Goal: Navigation & Orientation: Find specific page/section

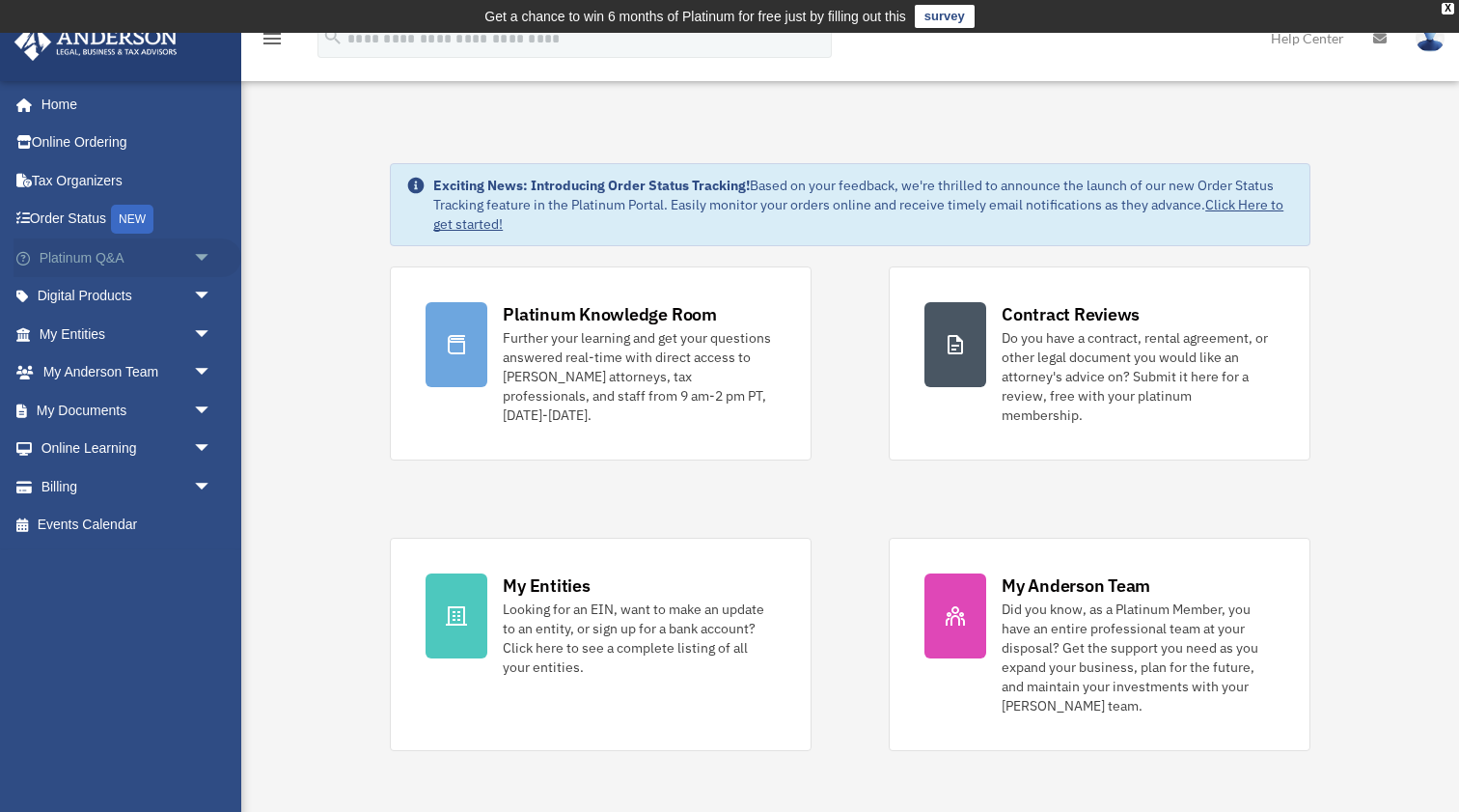
click at [183, 260] on link "Platinum Q&A arrow_drop_down" at bounding box center [127, 258] width 228 height 39
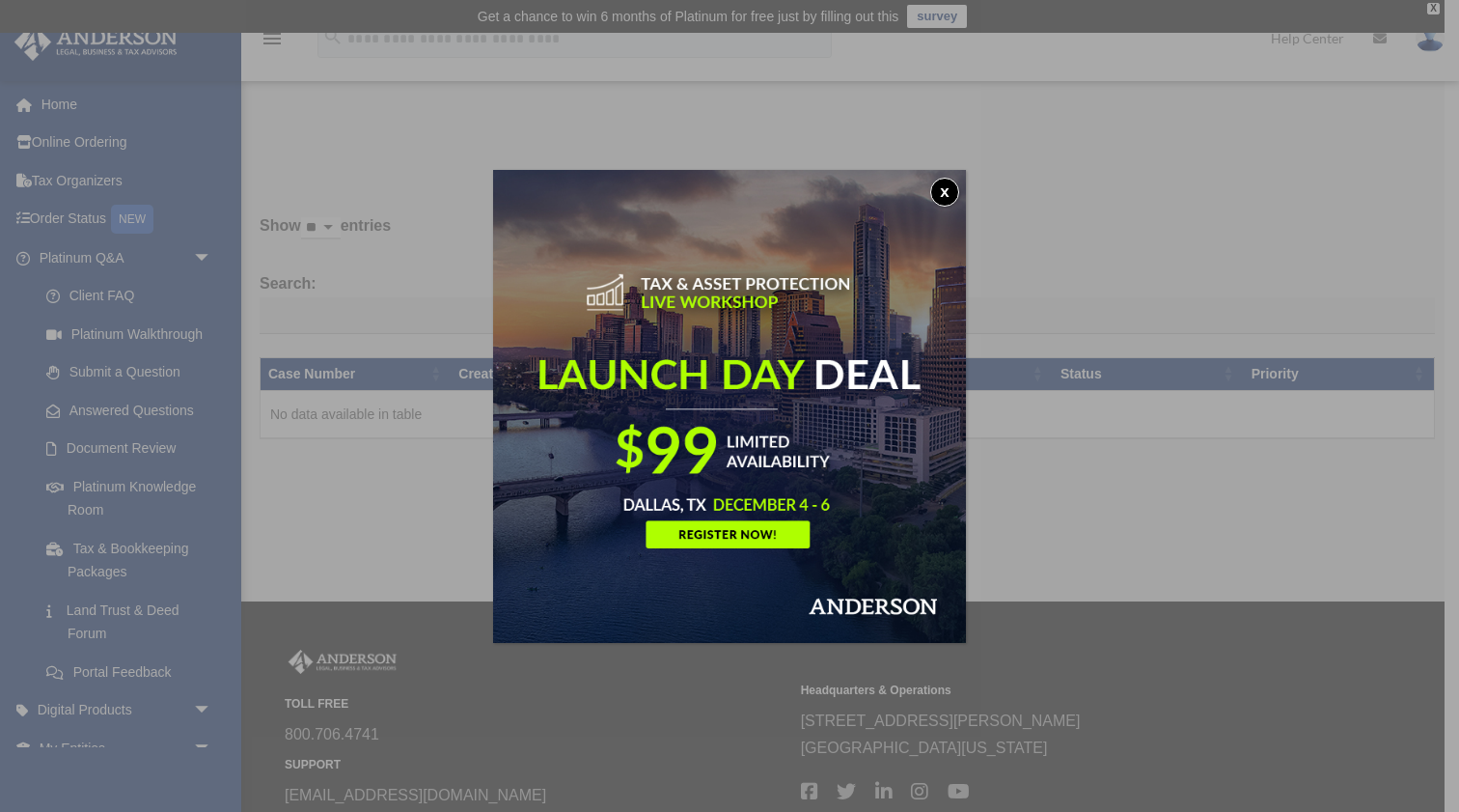
click at [952, 191] on button "x" at bounding box center [945, 192] width 29 height 29
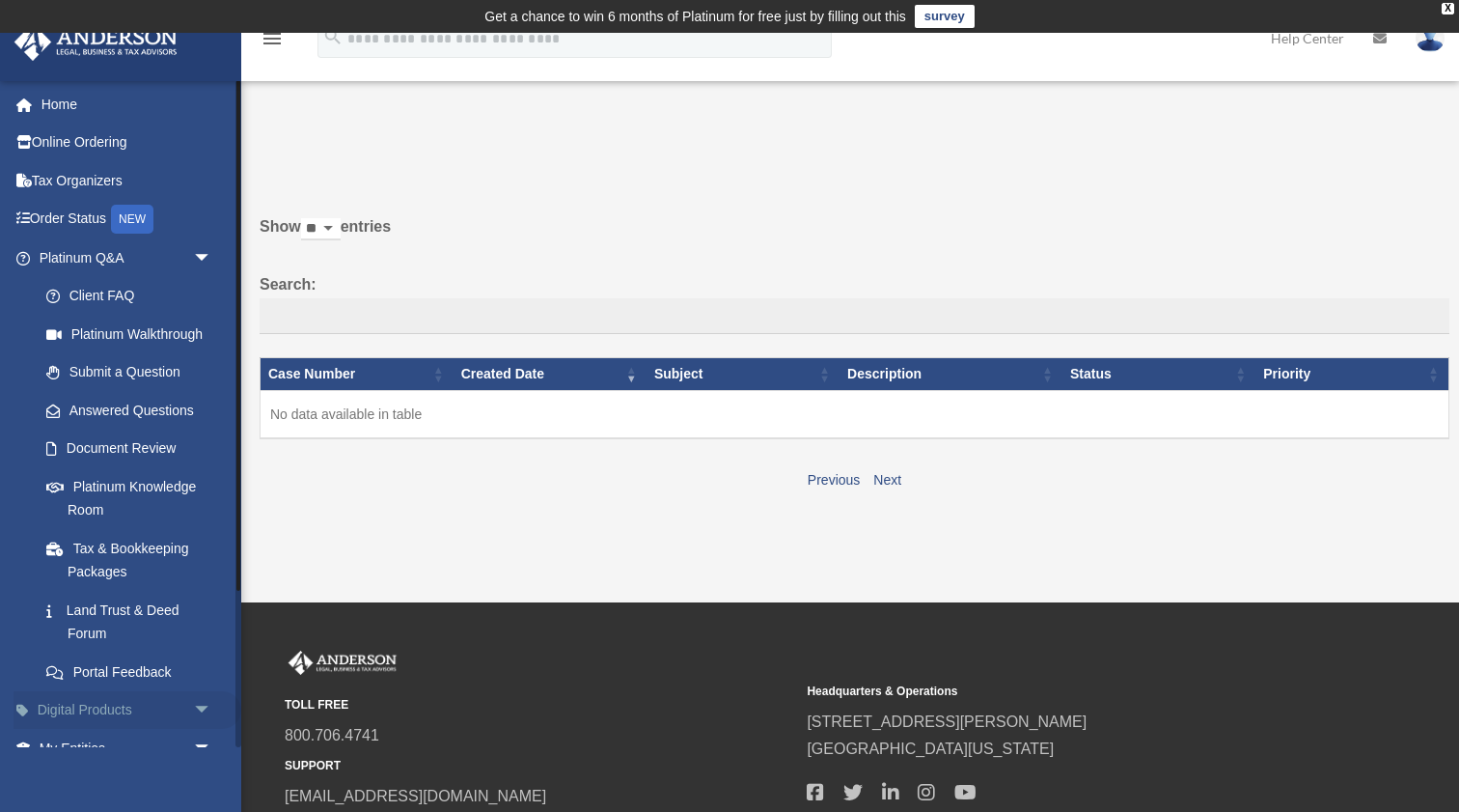
click at [125, 700] on link "Digital Products arrow_drop_down" at bounding box center [127, 710] width 228 height 39
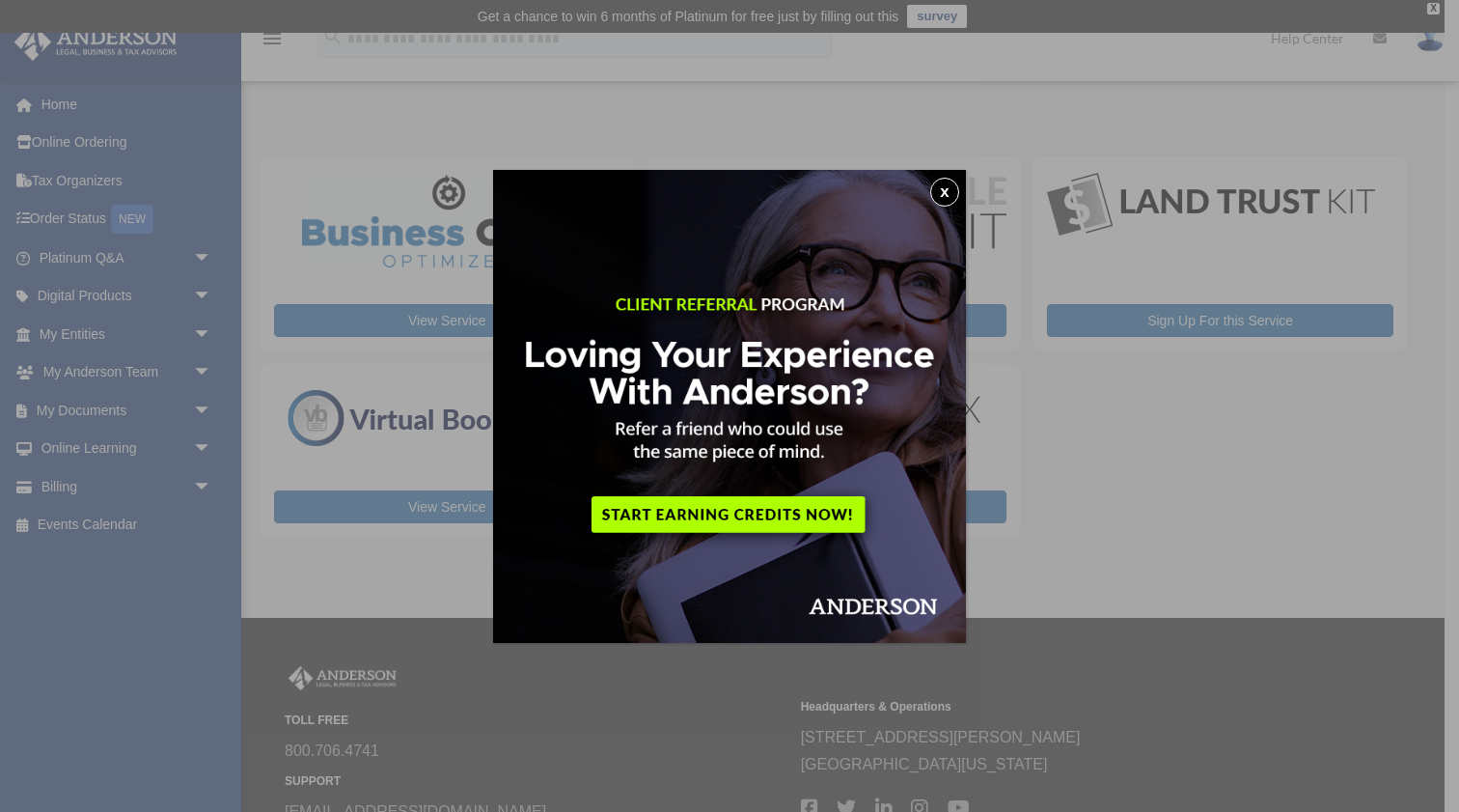
click at [947, 192] on button "x" at bounding box center [945, 192] width 29 height 29
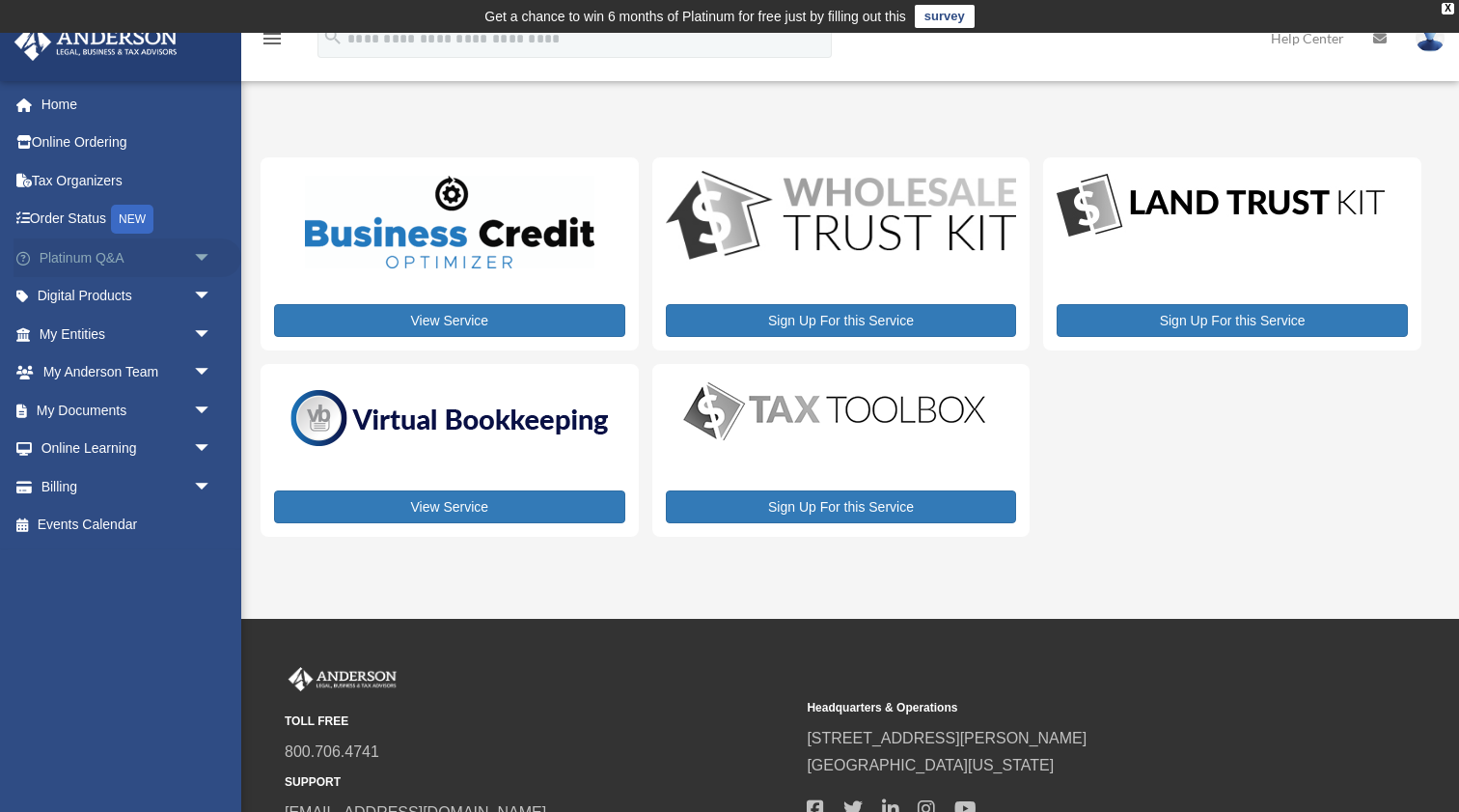
click at [193, 259] on span "arrow_drop_down" at bounding box center [212, 258] width 39 height 40
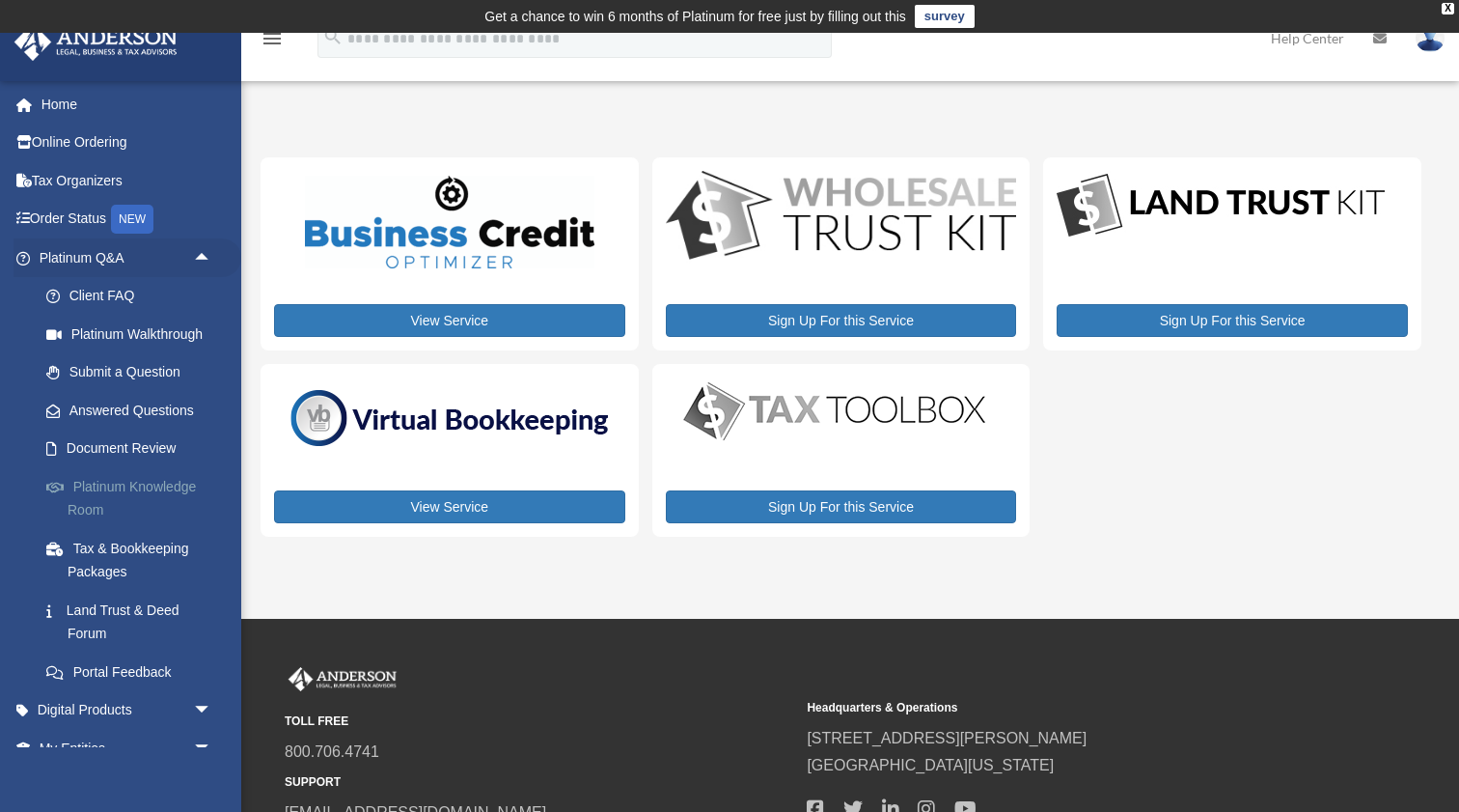
click at [160, 481] on link "Platinum Knowledge Room" at bounding box center [134, 498] width 214 height 62
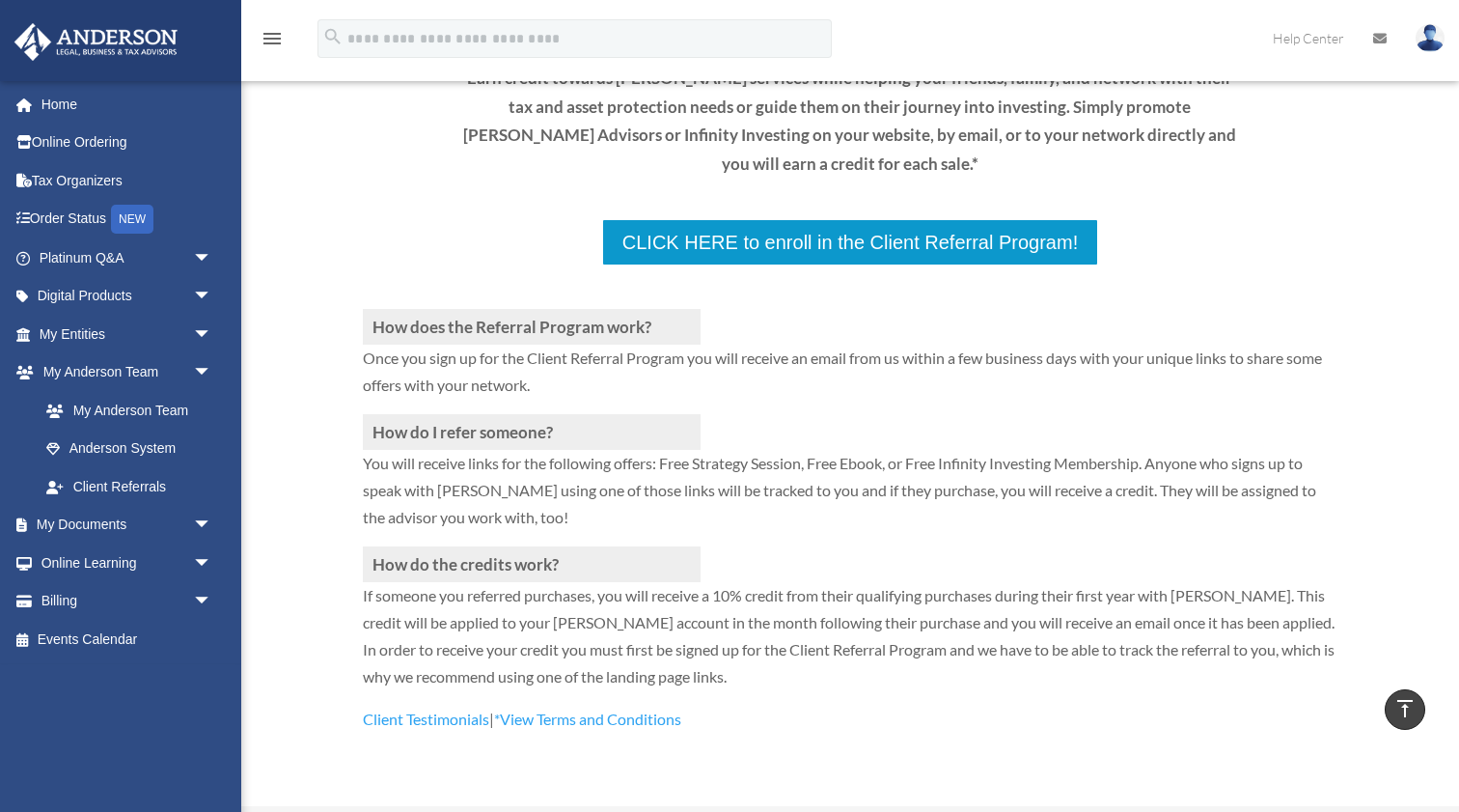
scroll to position [310, 0]
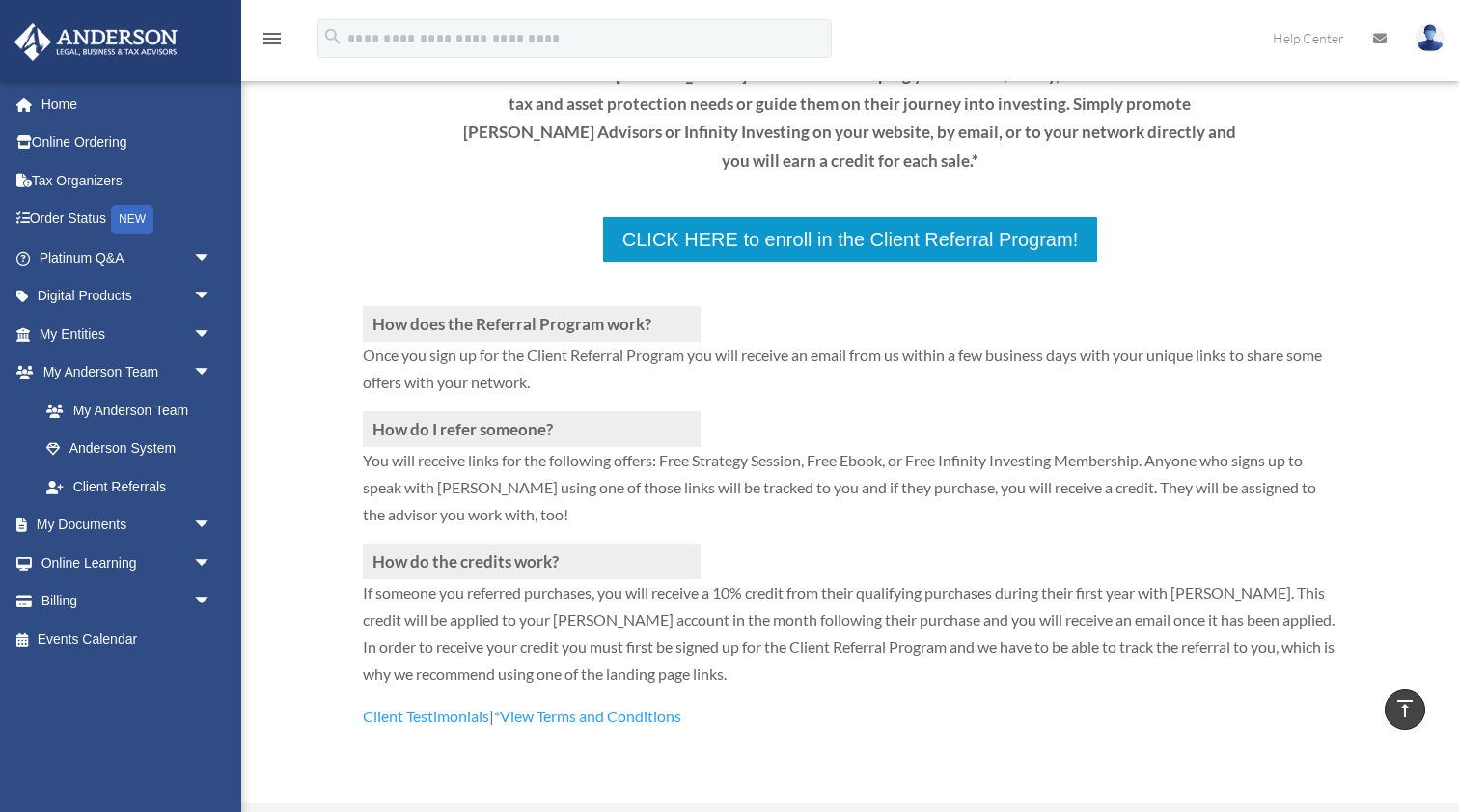
click at [969, 152] on p "Earn credit towards [PERSON_NAME] services while helping your friends, family, …" at bounding box center [850, 118] width 780 height 114
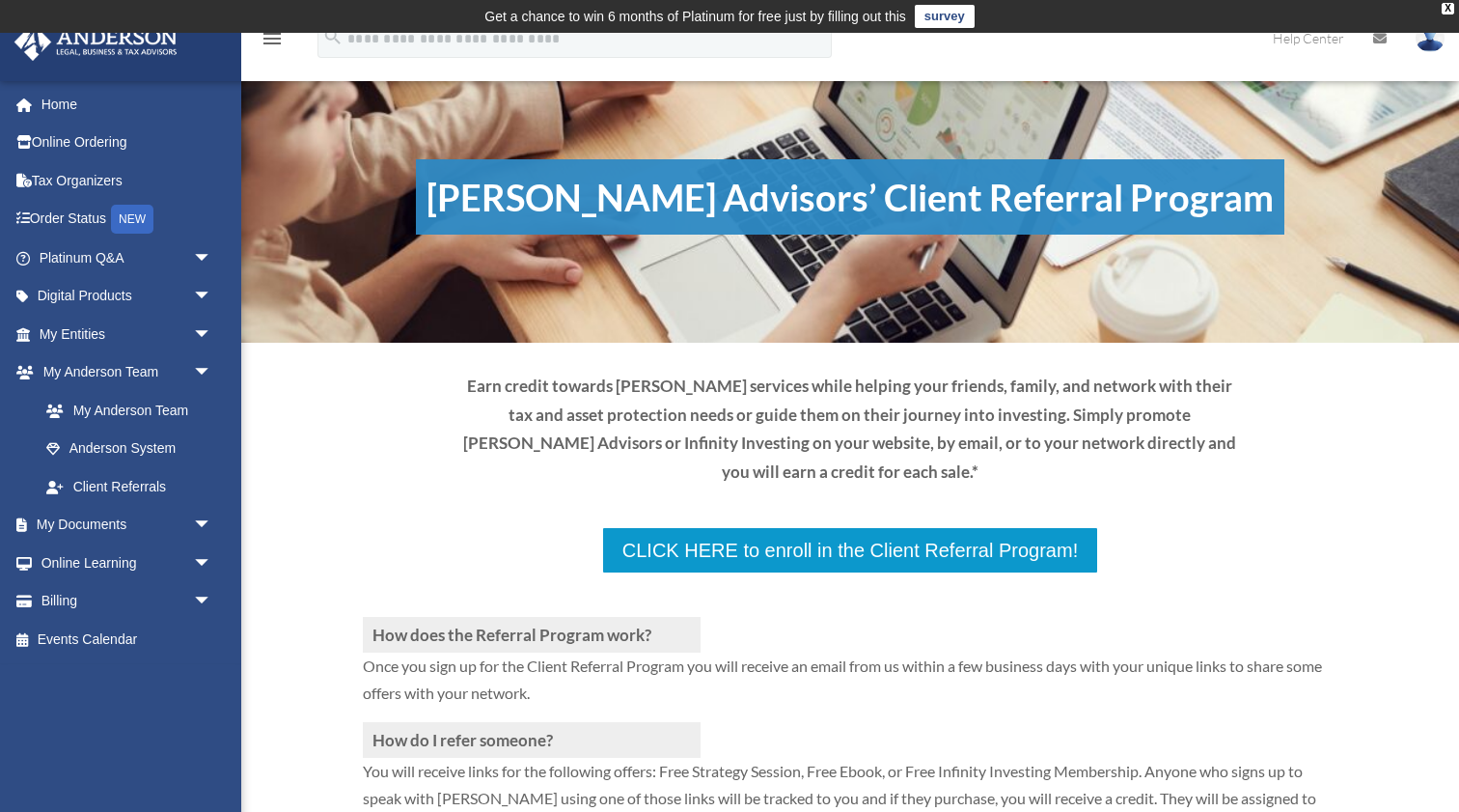
scroll to position [0, 0]
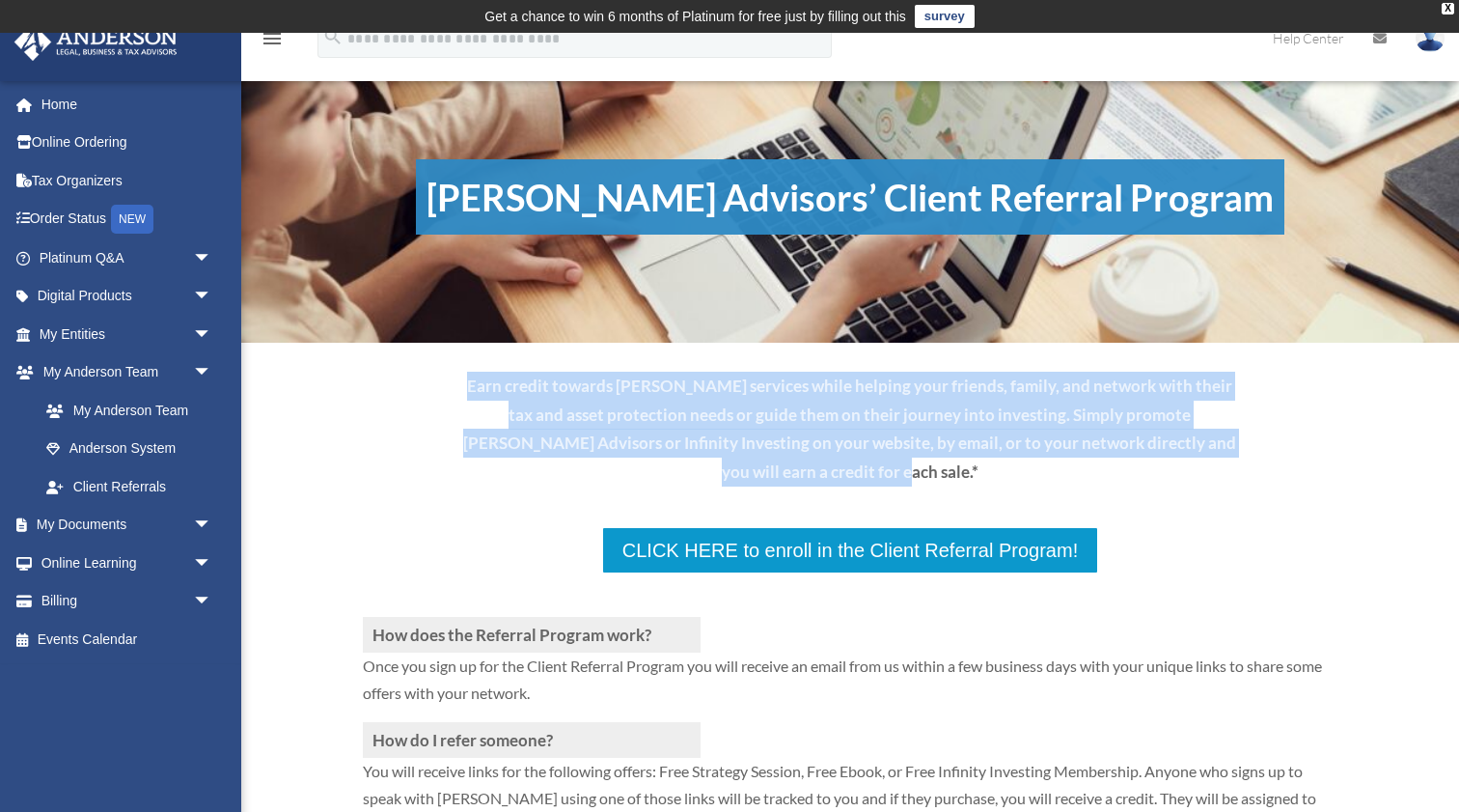
drag, startPoint x: 985, startPoint y: 471, endPoint x: 881, endPoint y: 354, distance: 156.5
click at [881, 354] on div "Earn credit towards [PERSON_NAME] services while helping your friends, family, …" at bounding box center [850, 425] width 975 height 165
click at [972, 474] on p "Earn credit towards [PERSON_NAME] services while helping your friends, family, …" at bounding box center [850, 429] width 780 height 114
drag, startPoint x: 972, startPoint y: 474, endPoint x: 864, endPoint y: 353, distance: 162.2
click at [865, 354] on div "Earn credit towards [PERSON_NAME] services while helping your friends, family, …" at bounding box center [850, 425] width 975 height 165
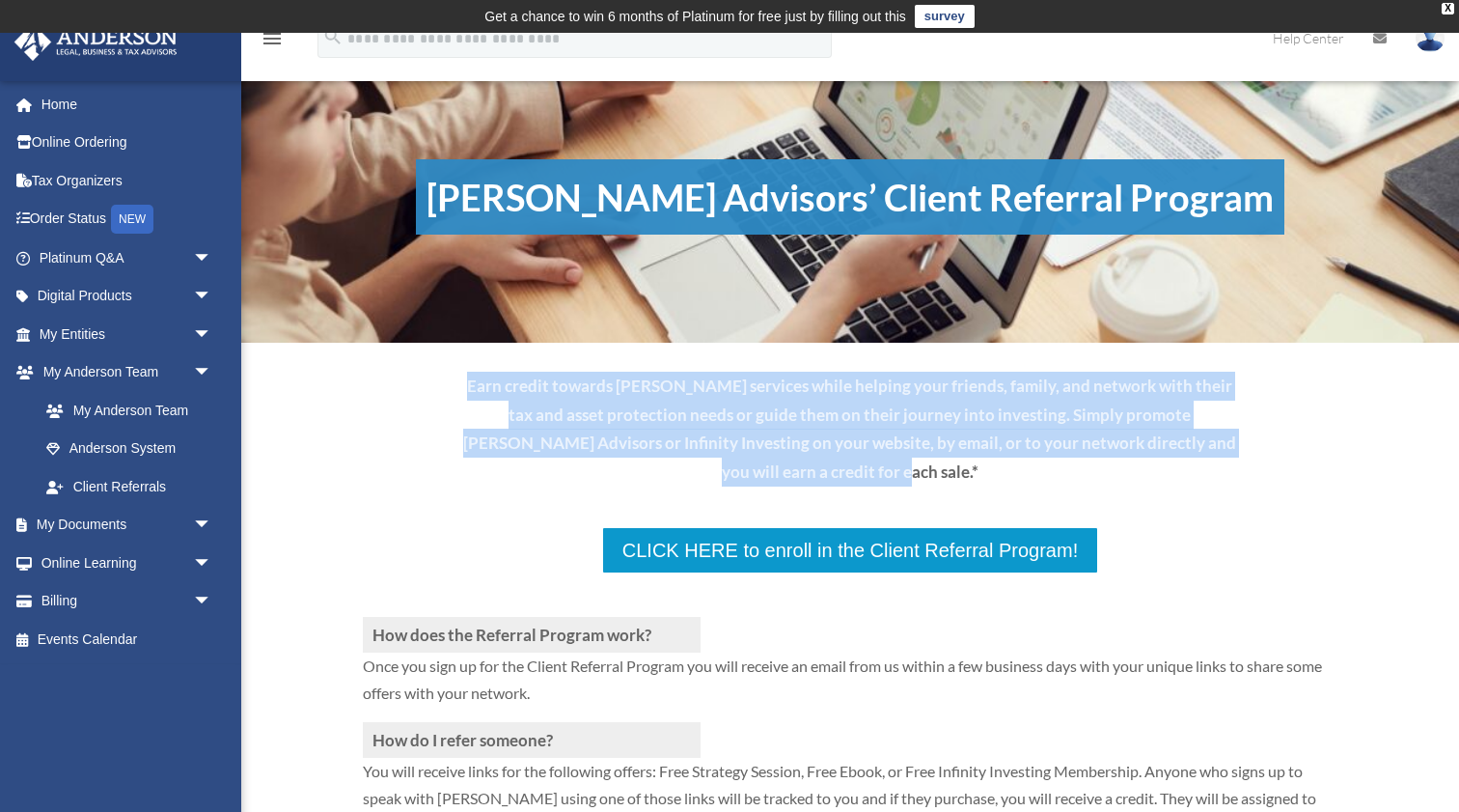
scroll to position [1, 0]
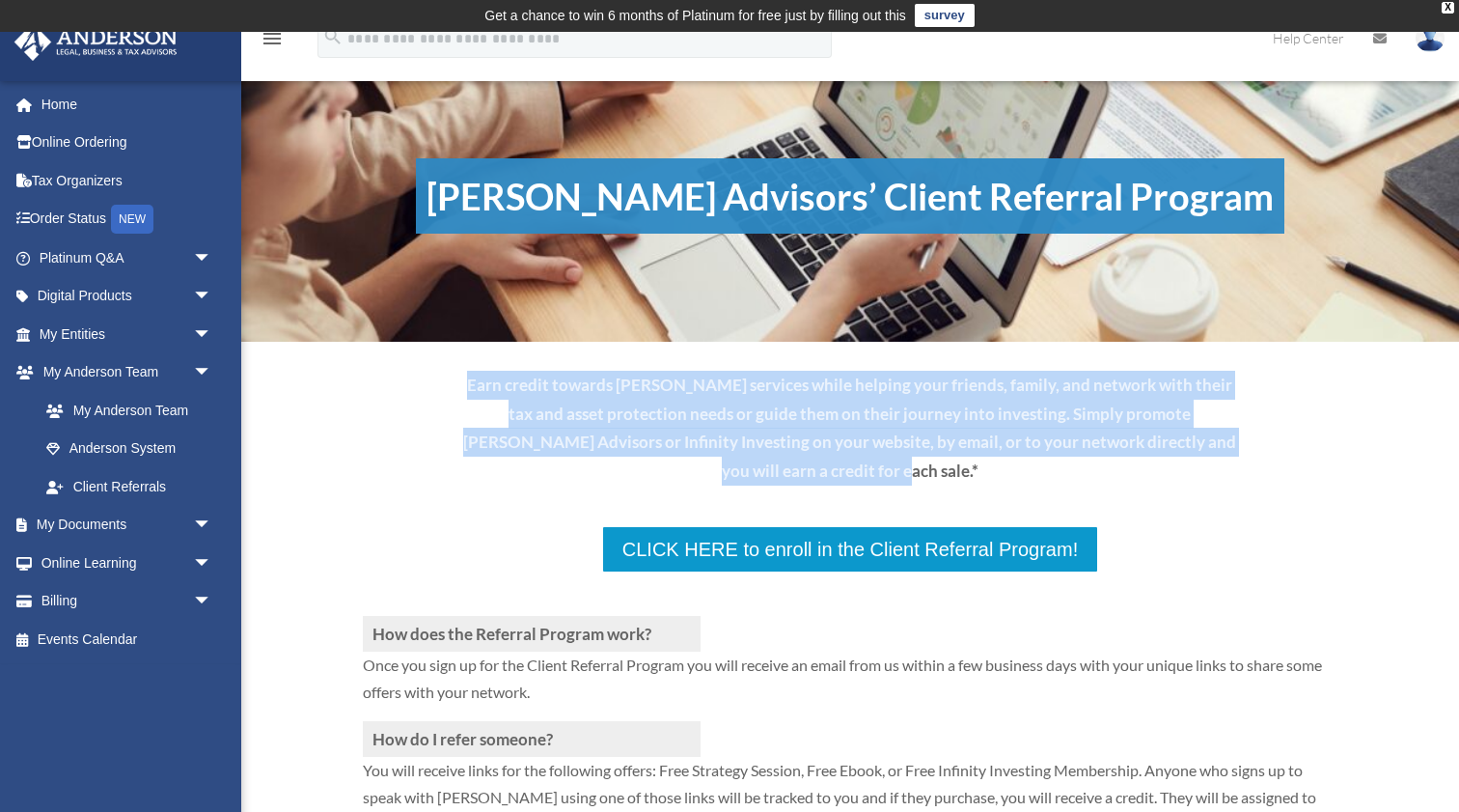
click at [927, 442] on p "Earn credit towards [PERSON_NAME] services while helping your friends, family, …" at bounding box center [850, 428] width 780 height 114
drag, startPoint x: 945, startPoint y: 474, endPoint x: 839, endPoint y: 341, distance: 170.1
click at [839, 341] on div "Earn credit towards Anderson services while helping your friends, family, and n…" at bounding box center [850, 424] width 975 height 165
click at [933, 440] on p "Earn credit towards Anderson services while helping your friends, family, and n…" at bounding box center [850, 428] width 780 height 114
drag, startPoint x: 949, startPoint y: 475, endPoint x: 867, endPoint y: 363, distance: 138.8
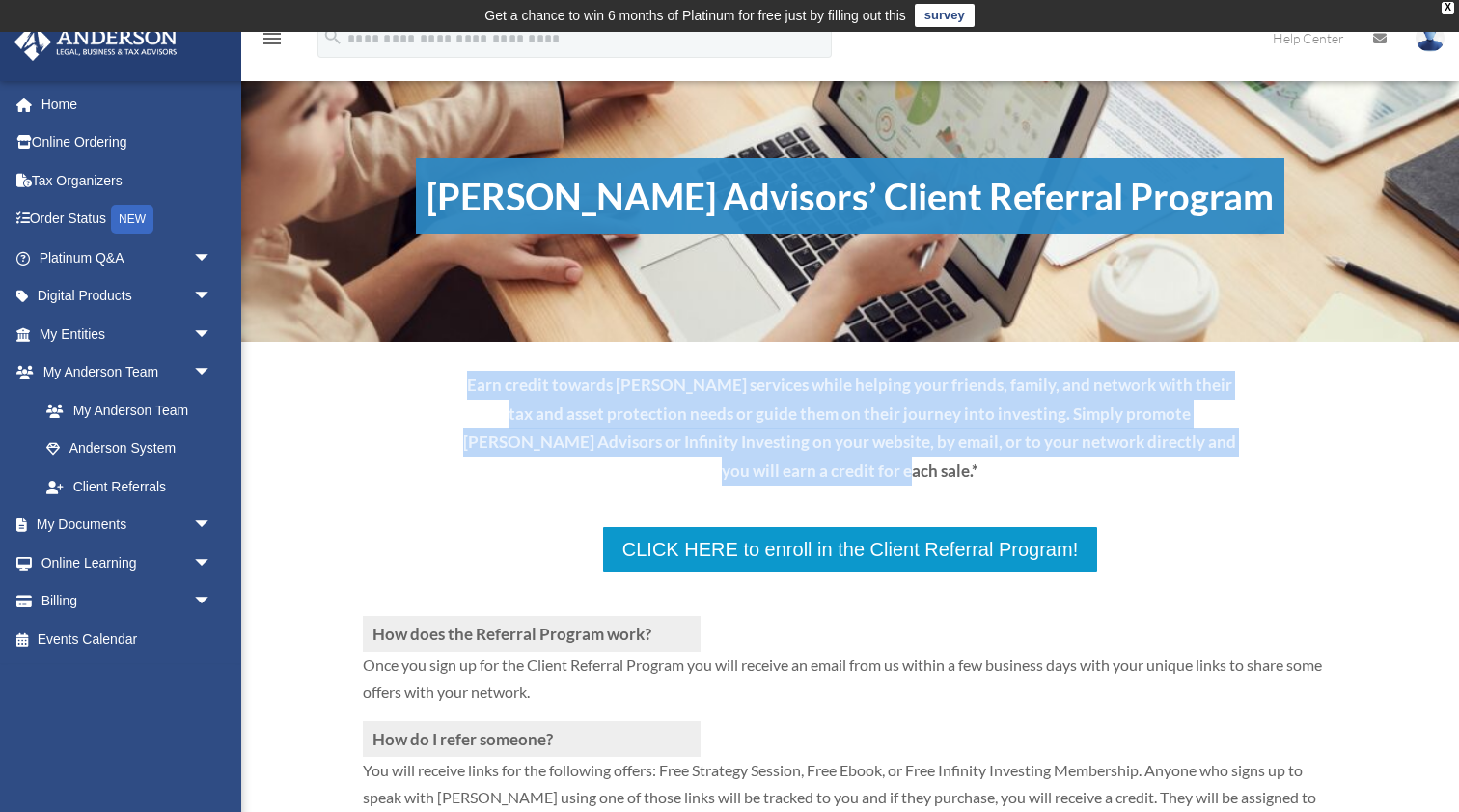
click at [867, 363] on div "Earn credit towards Anderson services while helping your friends, family, and n…" at bounding box center [850, 424] width 975 height 165
click at [994, 573] on p at bounding box center [850, 595] width 975 height 43
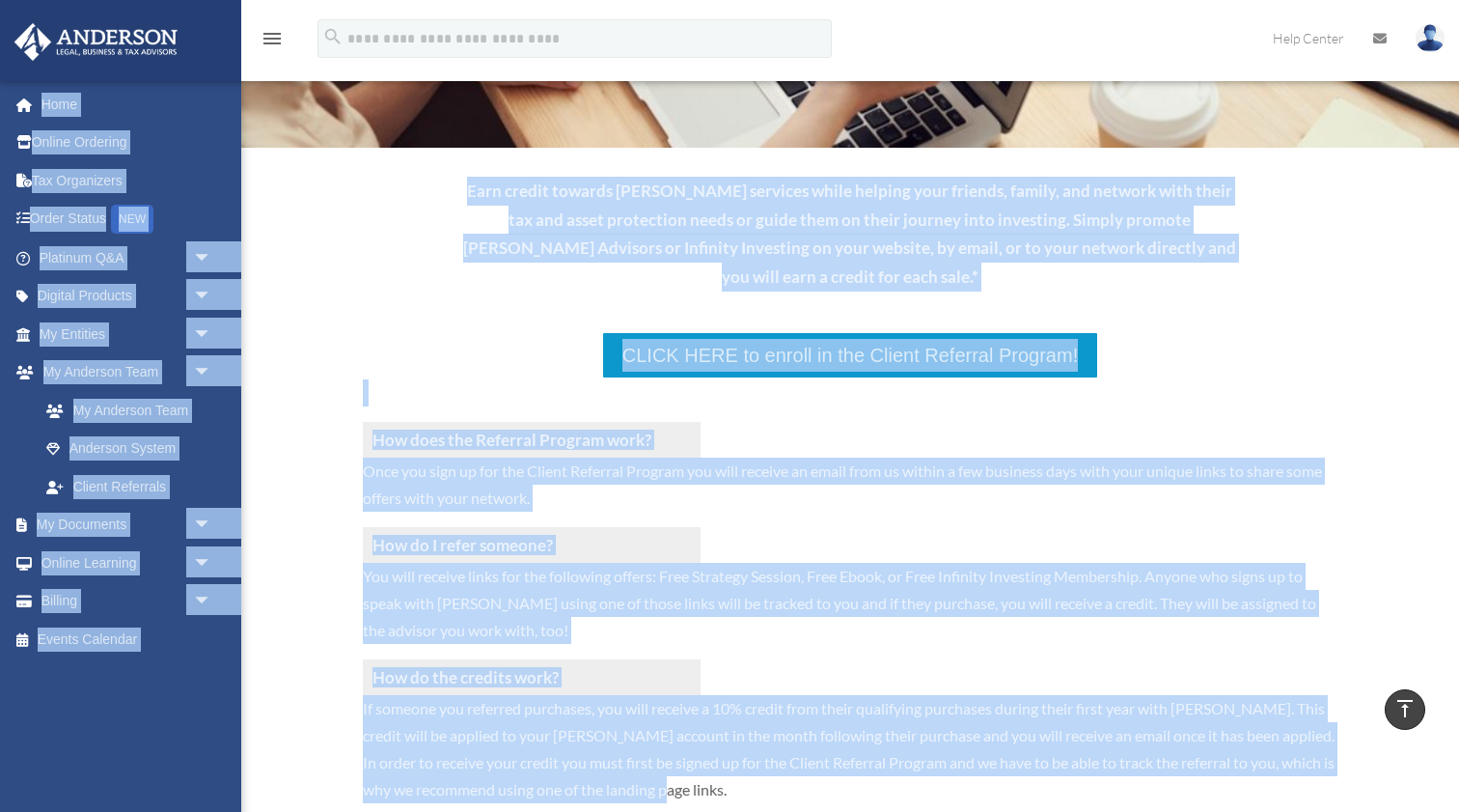
scroll to position [188, 0]
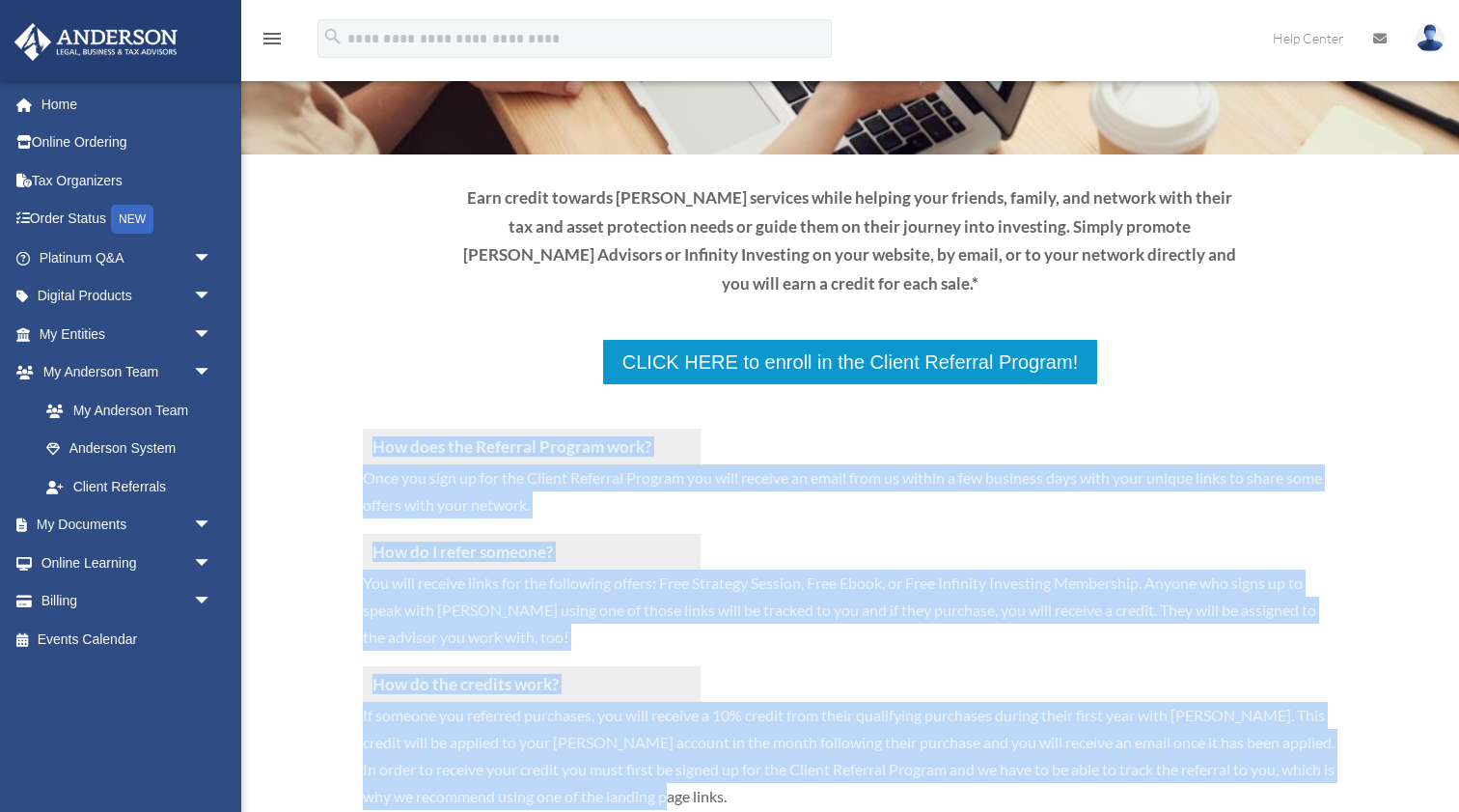
drag, startPoint x: 976, startPoint y: 469, endPoint x: 866, endPoint y: 327, distance: 179.6
click at [866, 386] on div "How does the Referral Program work? Once you sign up for the Client Referral Pr…" at bounding box center [850, 619] width 975 height 466
click at [889, 289] on p "Earn credit towards Anderson services while helping your friends, family, and n…" at bounding box center [850, 241] width 780 height 114
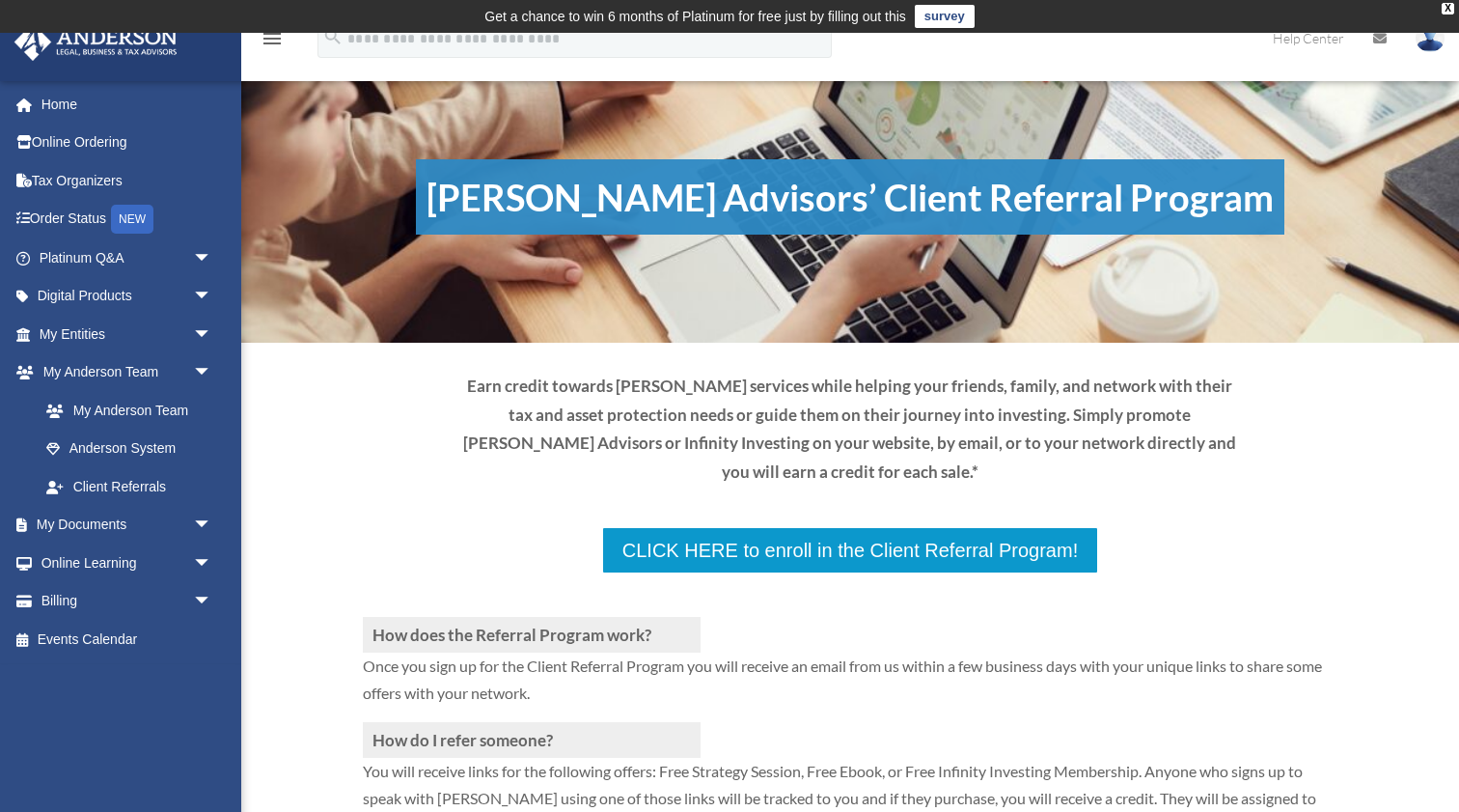
scroll to position [0, 0]
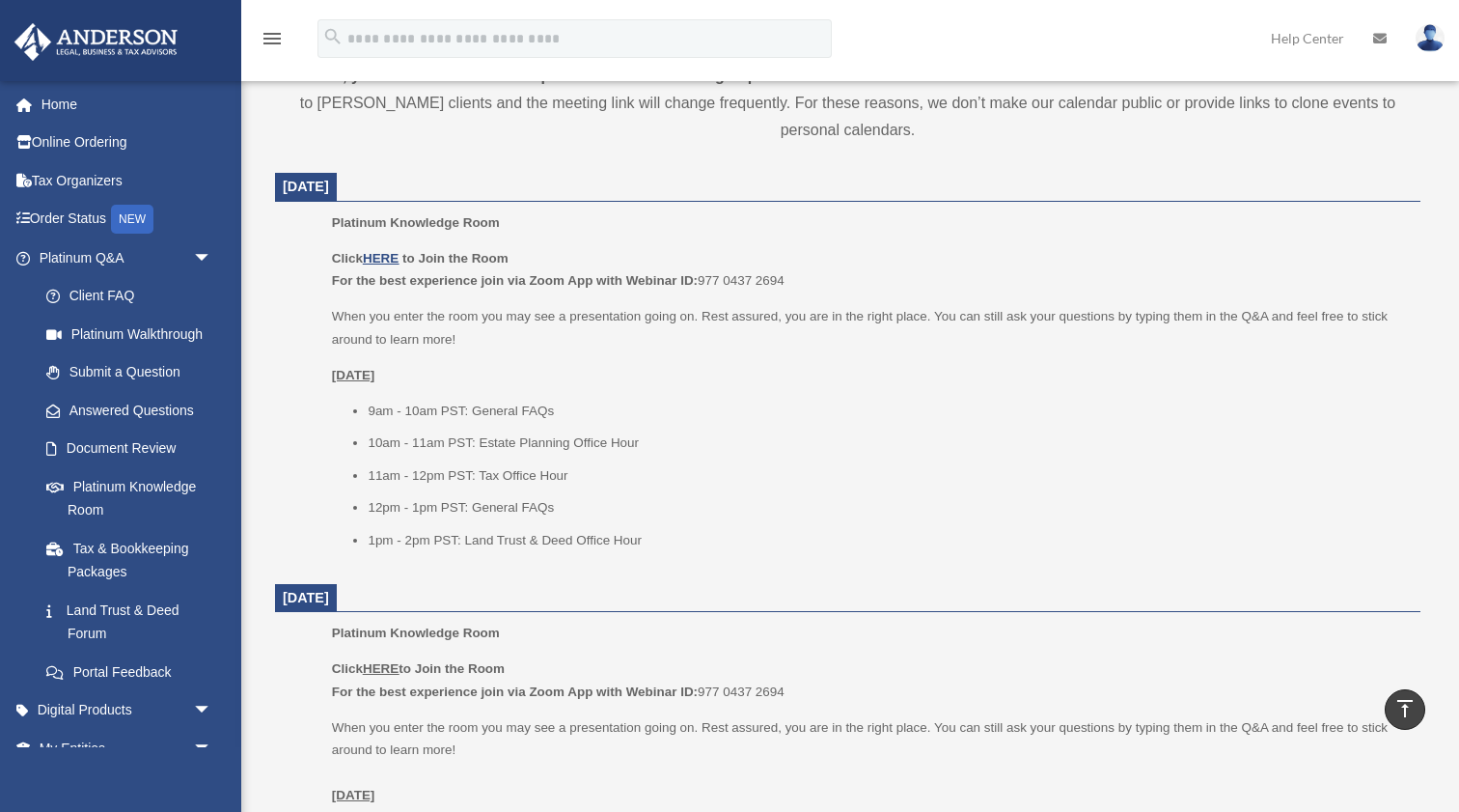
scroll to position [731, 0]
drag, startPoint x: 465, startPoint y: 403, endPoint x: 648, endPoint y: 431, distance: 185.1
click at [648, 432] on ul "9am - 10am PST: General FAQs 10am - 11am PST: Estate Planning Office Hour 11am …" at bounding box center [869, 473] width 1075 height 152
click at [669, 435] on li "10am - 11am PST: Estate Planning Office Hour" at bounding box center [887, 441] width 1039 height 23
drag, startPoint x: 466, startPoint y: 460, endPoint x: 635, endPoint y: 470, distance: 169.3
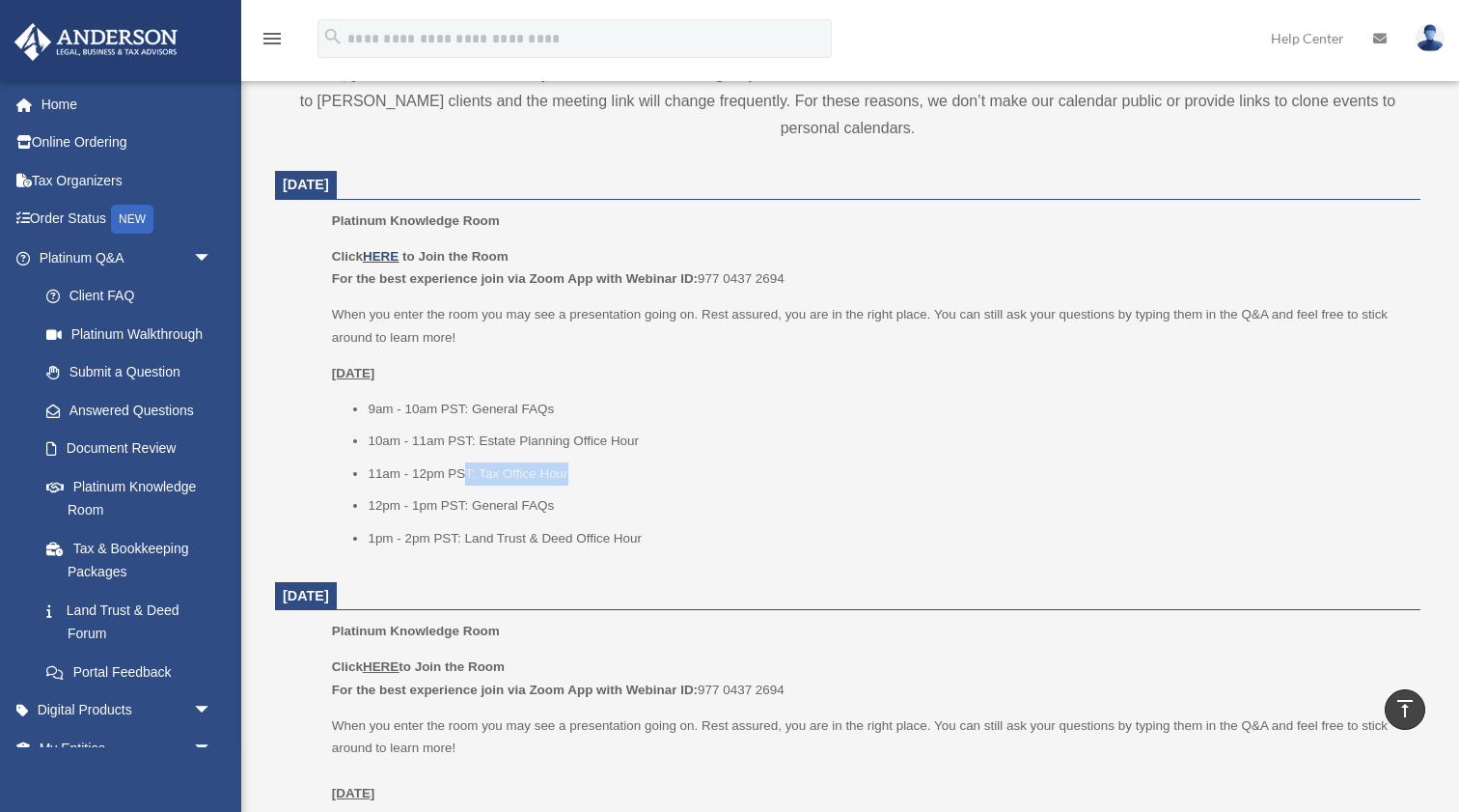
click at [635, 470] on li "11am - 12pm PST: Tax Office Hour" at bounding box center [887, 473] width 1039 height 23
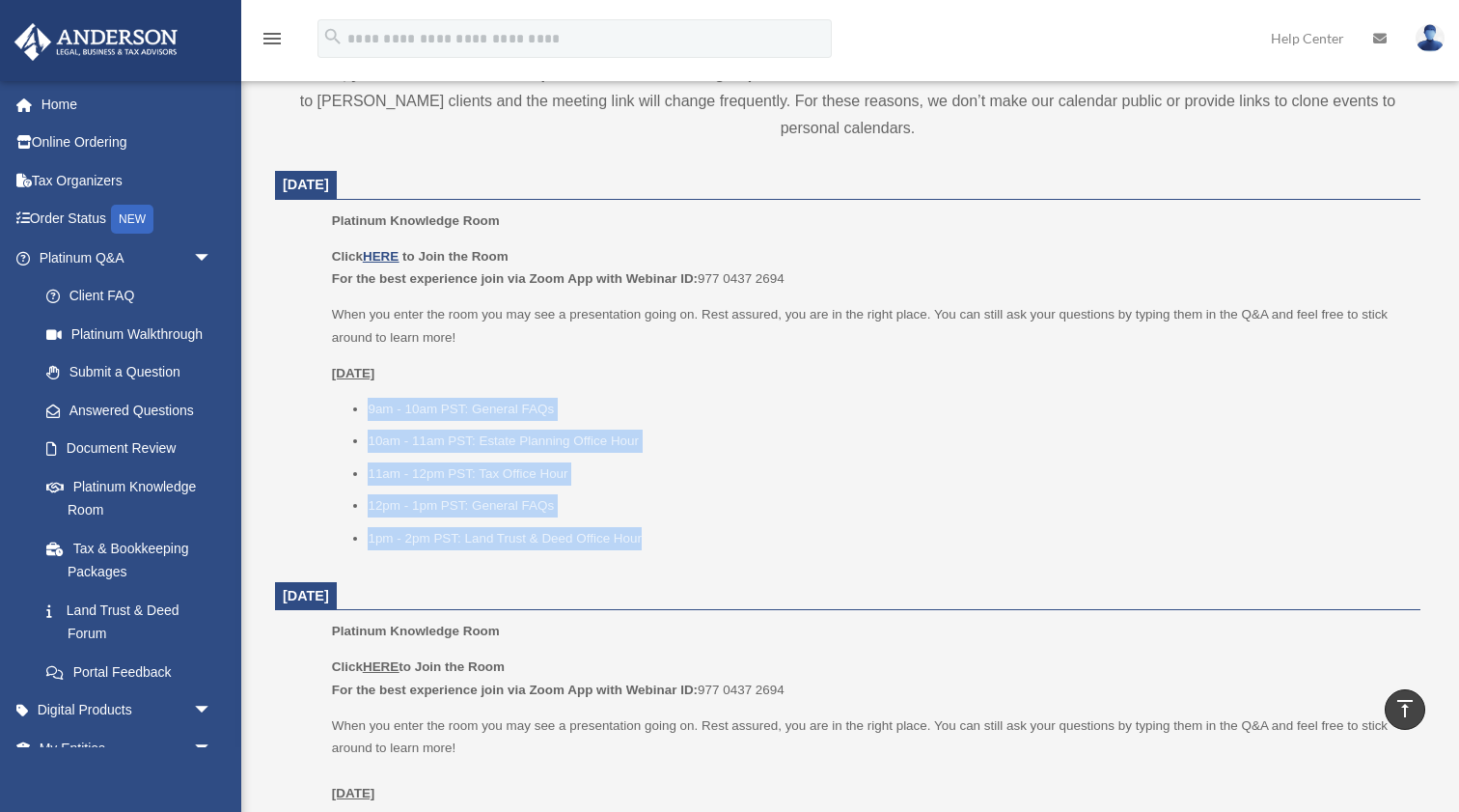
drag, startPoint x: 670, startPoint y: 536, endPoint x: 620, endPoint y: 381, distance: 162.9
click at [620, 381] on div "Click HERE to Join the Room For the best experience join via Zoom App with Webi…" at bounding box center [869, 397] width 1075 height 304
click at [681, 484] on ul "9am - 10am PST: General FAQs 10am - 11am PST: Estate Planning Office Hour 11am …" at bounding box center [869, 473] width 1075 height 152
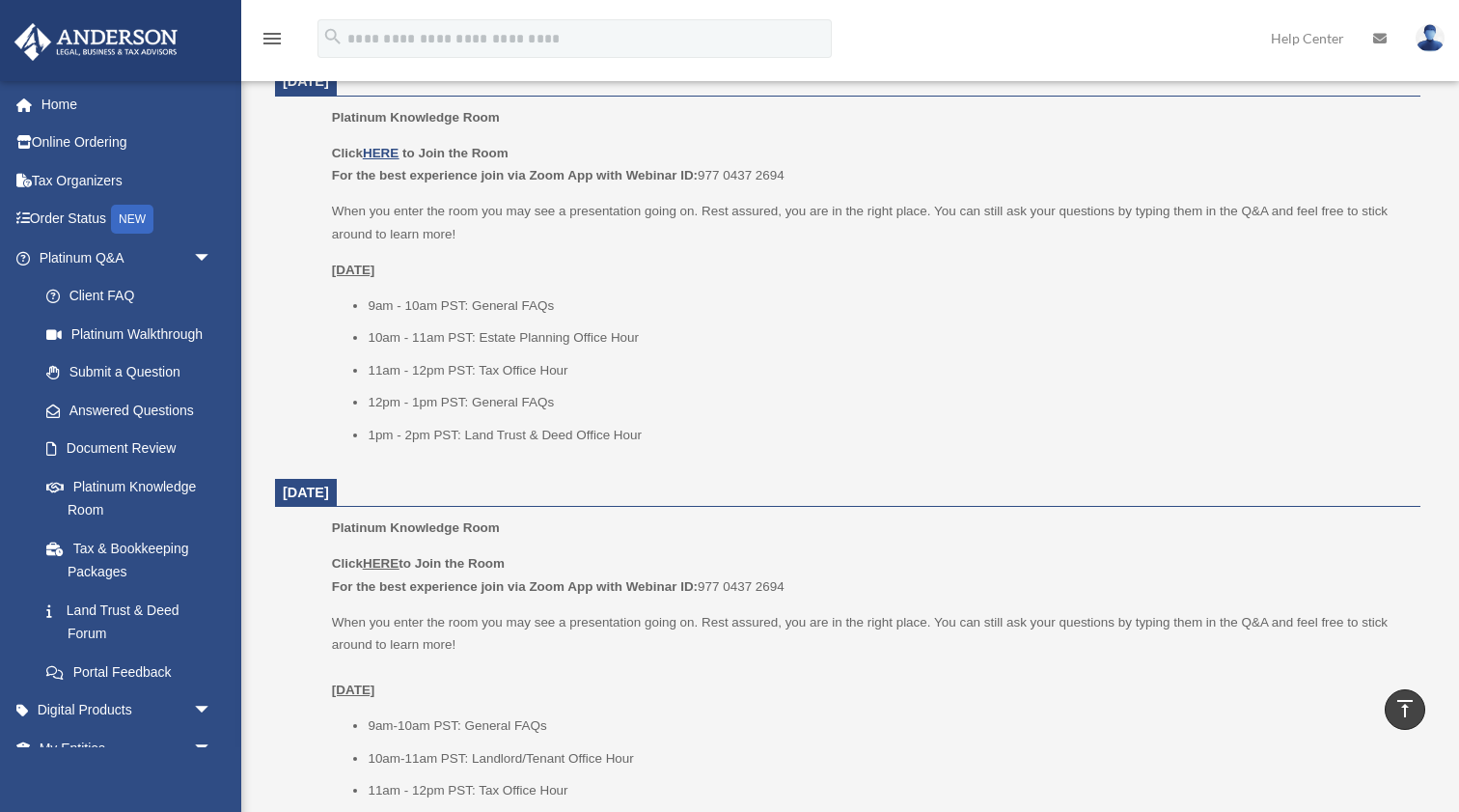
scroll to position [831, 0]
drag, startPoint x: 367, startPoint y: 304, endPoint x: 554, endPoint y: 309, distance: 187.1
click at [554, 309] on ul "9am - 10am PST: General FAQs 10am - 11am PST: Estate Planning Office Hour 11am …" at bounding box center [869, 372] width 1075 height 152
click at [657, 414] on ul "9am - 10am PST: General FAQs 10am - 11am PST: Estate Planning Office Hour 11am …" at bounding box center [869, 372] width 1075 height 152
drag, startPoint x: 665, startPoint y: 432, endPoint x: 600, endPoint y: 261, distance: 182.9
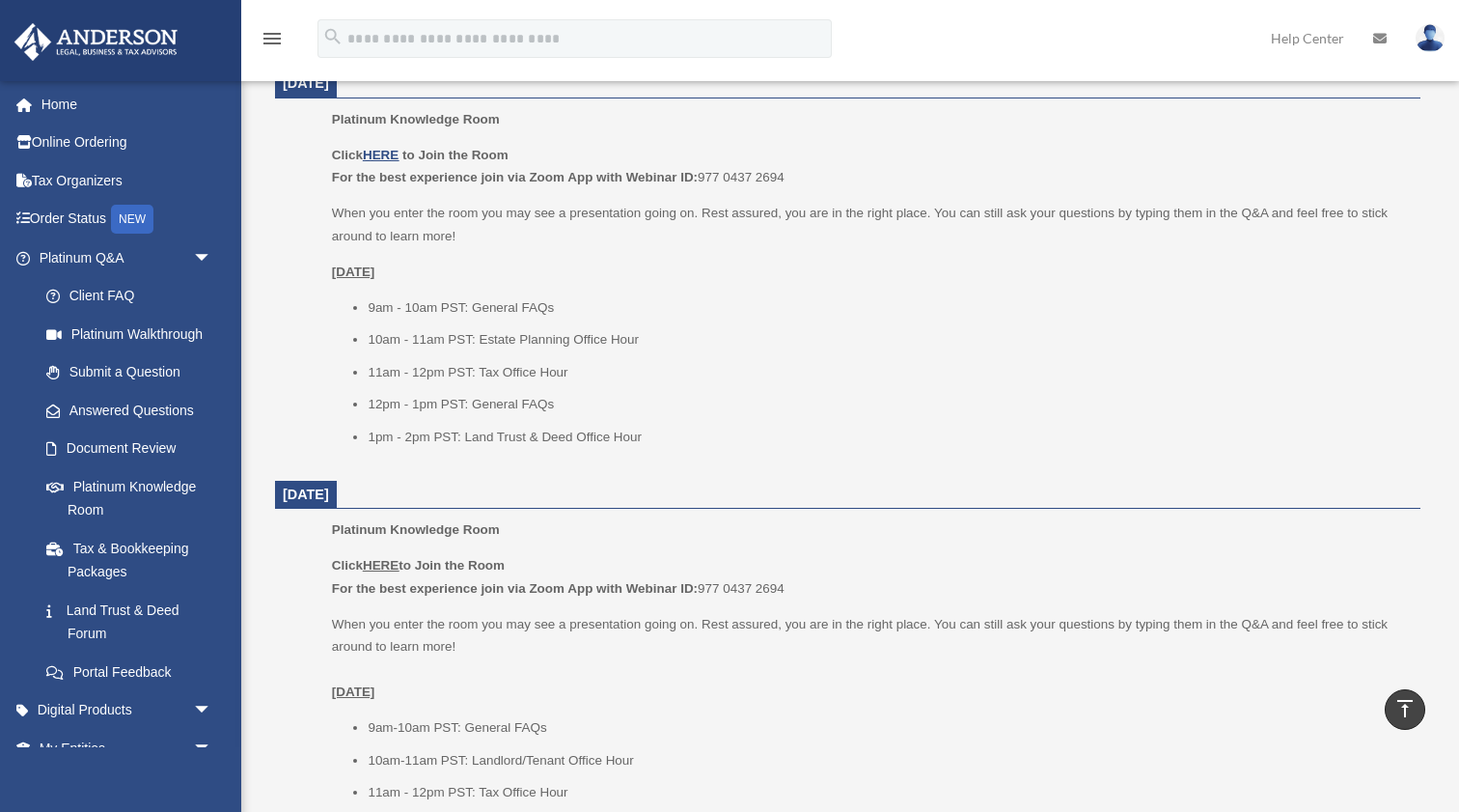
click at [600, 261] on div "Click HERE to Join the Room For the best experience join via Zoom App with Webi…" at bounding box center [869, 295] width 1075 height 304
click at [658, 435] on li "1pm - 2pm PST: Land Trust & Deed Office Hour" at bounding box center [887, 438] width 1039 height 23
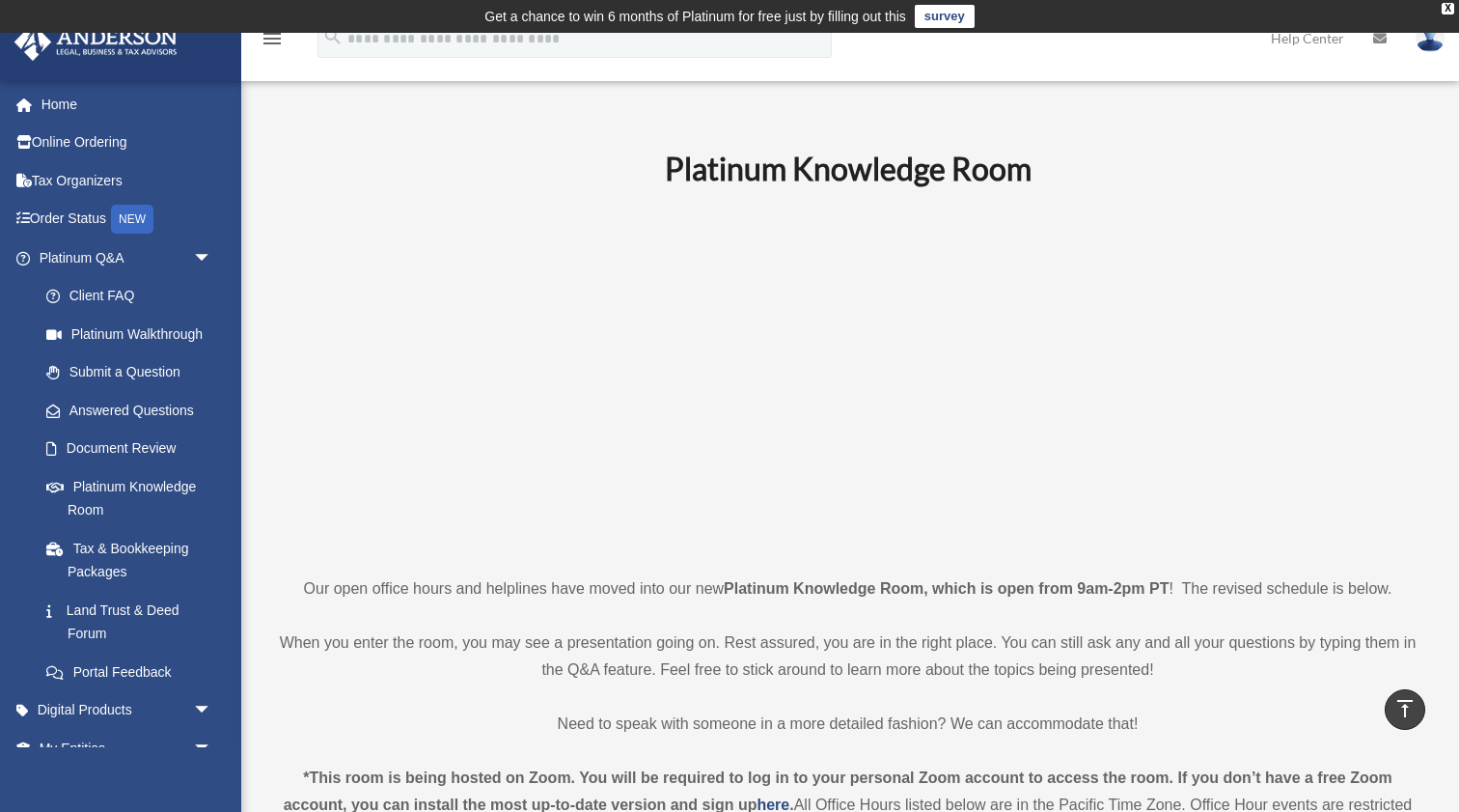
scroll to position [0, 0]
click at [765, 162] on b "Platinum Knowledge Room" at bounding box center [848, 168] width 367 height 38
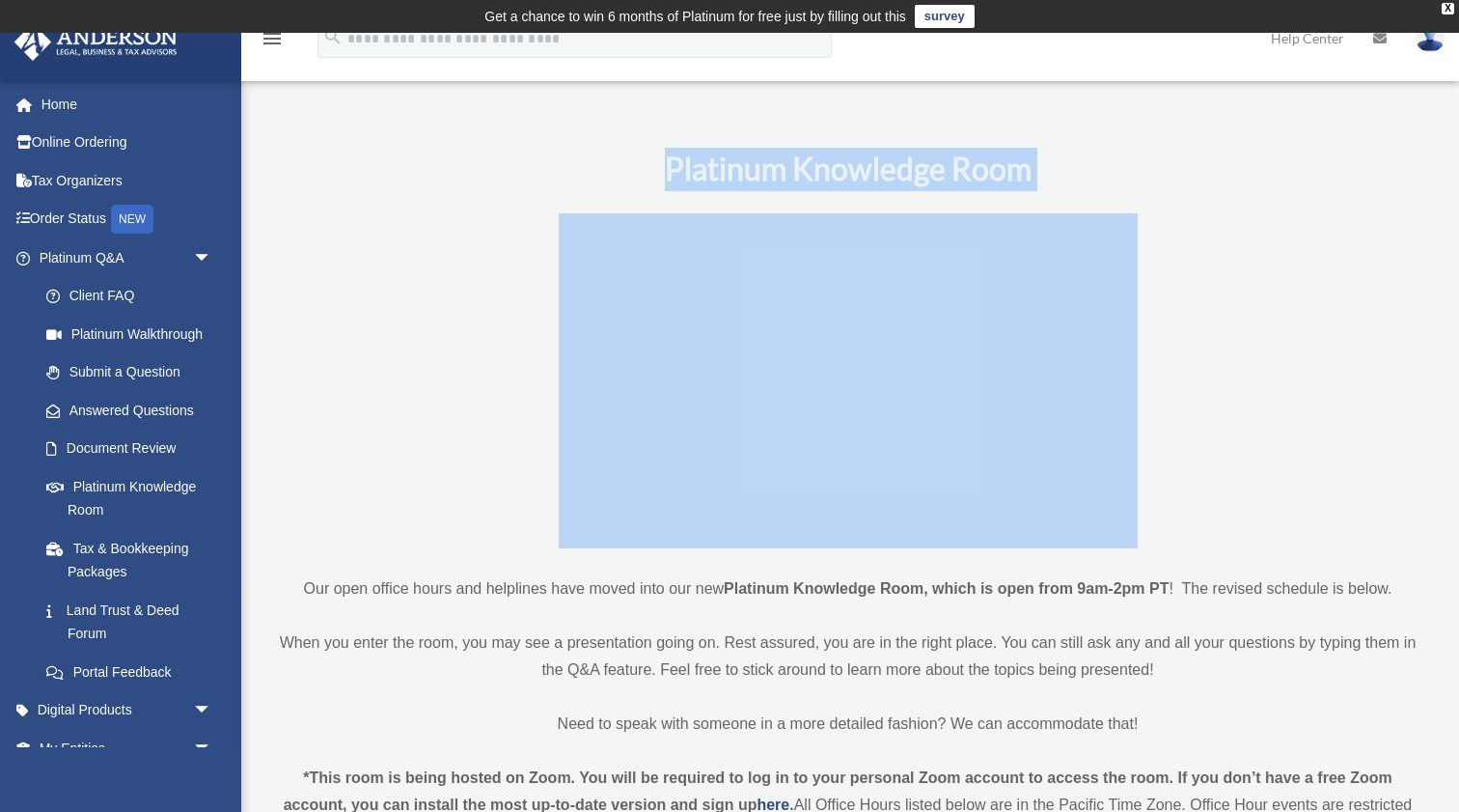
click at [822, 172] on b "Platinum Knowledge Room" at bounding box center [848, 168] width 367 height 38
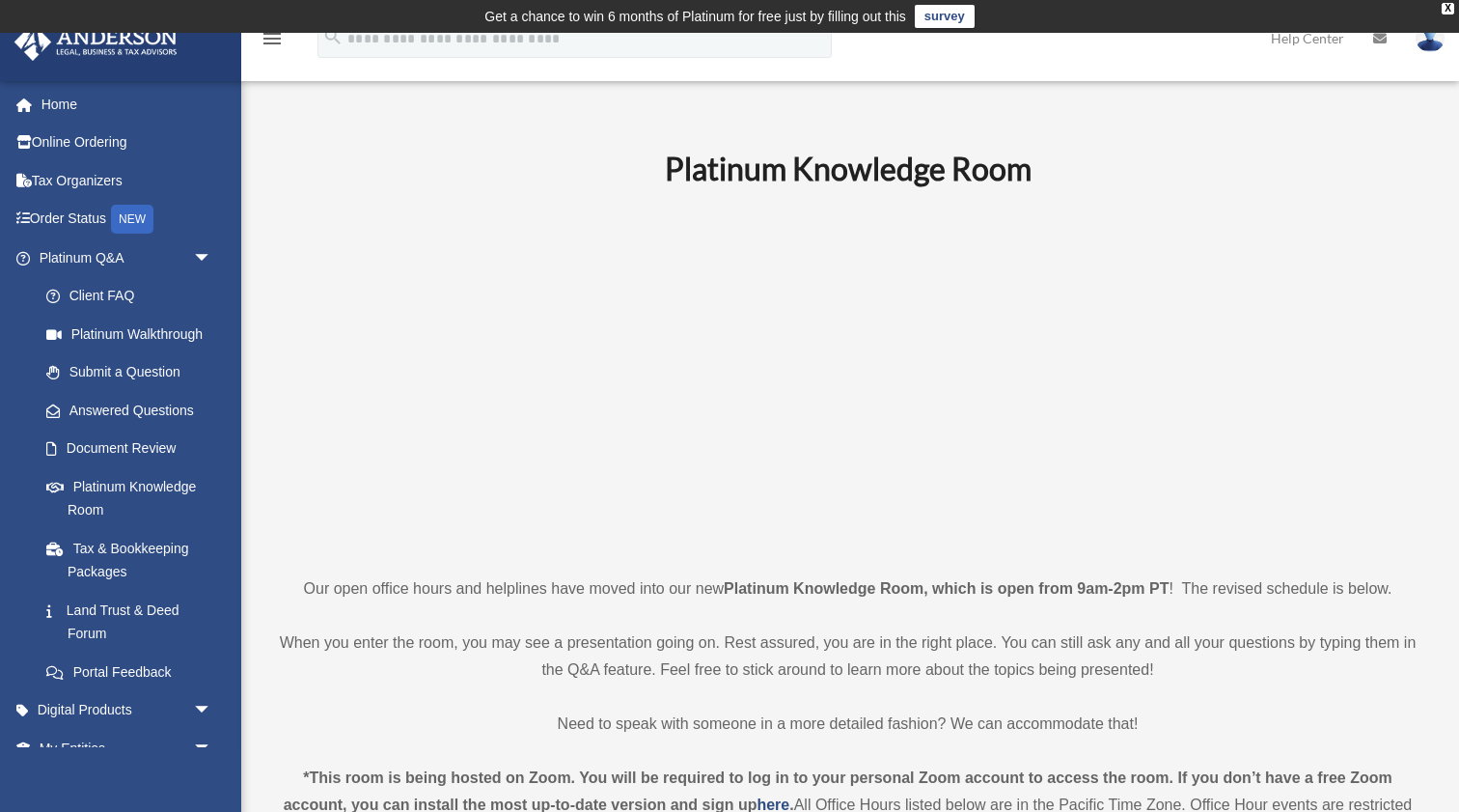
click at [822, 172] on b "Platinum Knowledge Room" at bounding box center [848, 168] width 367 height 38
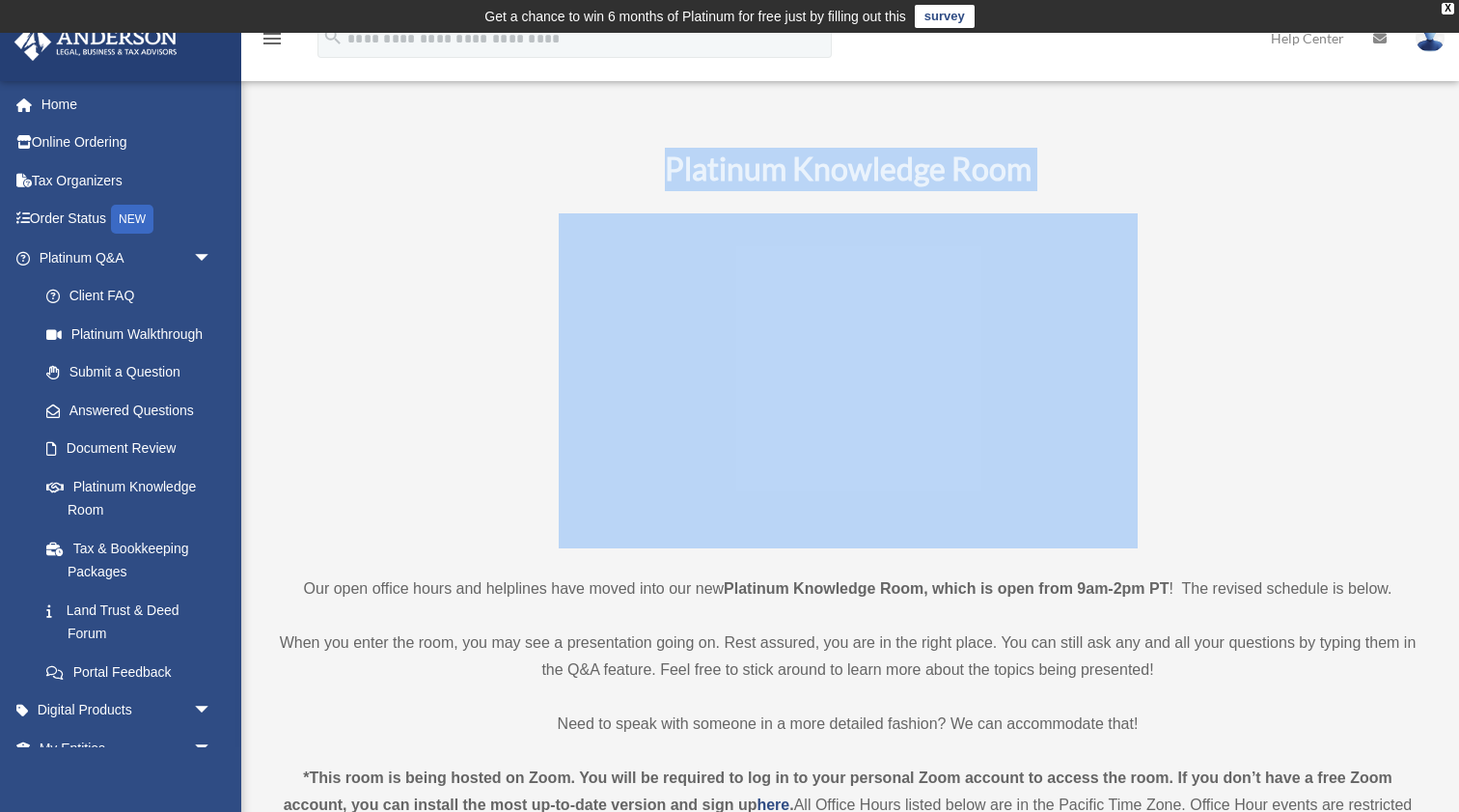
click at [822, 172] on b "Platinum Knowledge Room" at bounding box center [848, 168] width 367 height 38
click at [907, 180] on b "Platinum Knowledge Room" at bounding box center [848, 168] width 367 height 38
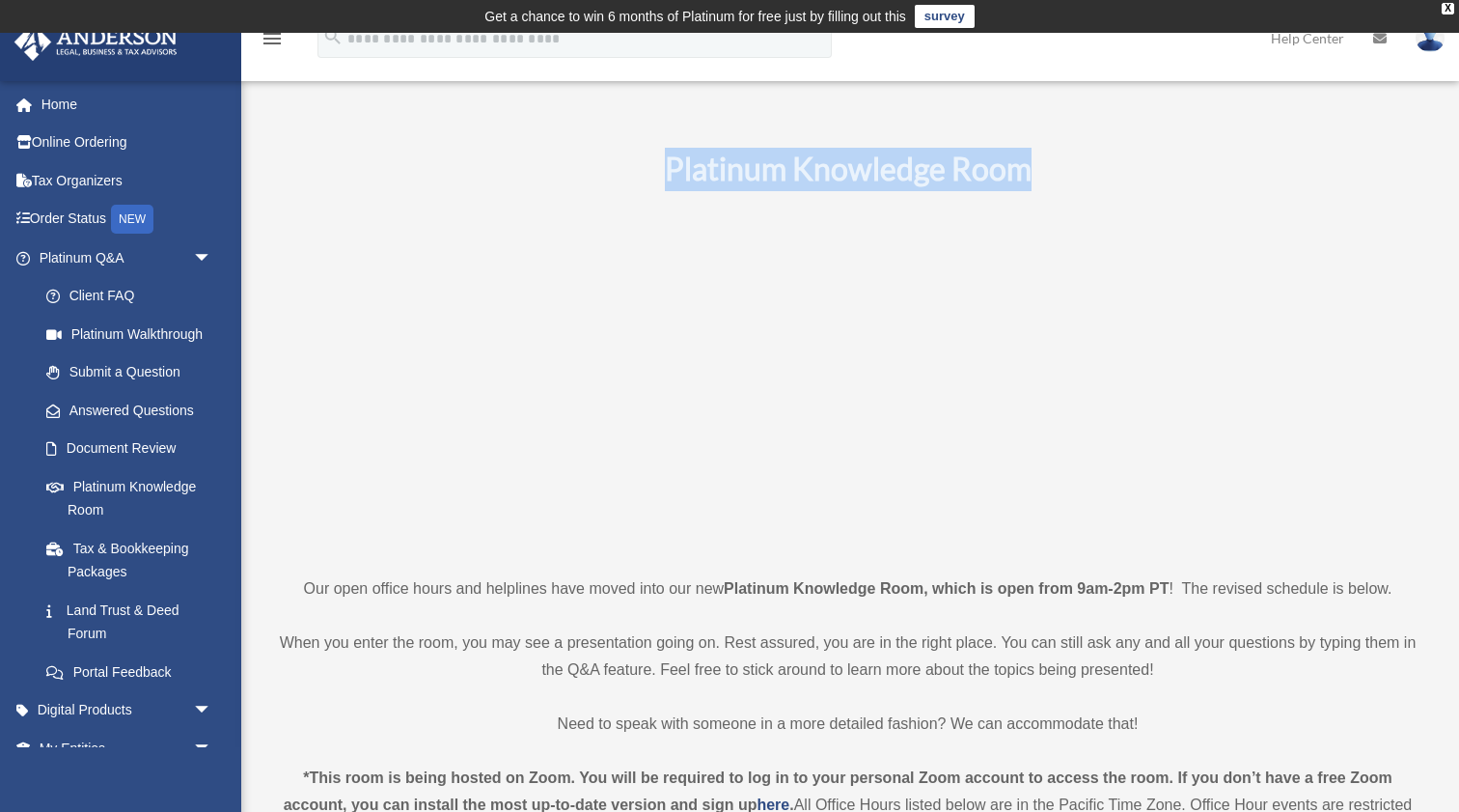
drag, startPoint x: 1061, startPoint y: 172, endPoint x: 642, endPoint y: 161, distance: 419.1
click at [642, 161] on h1 "Platinum Knowledge Room" at bounding box center [847, 169] width 1146 height 44
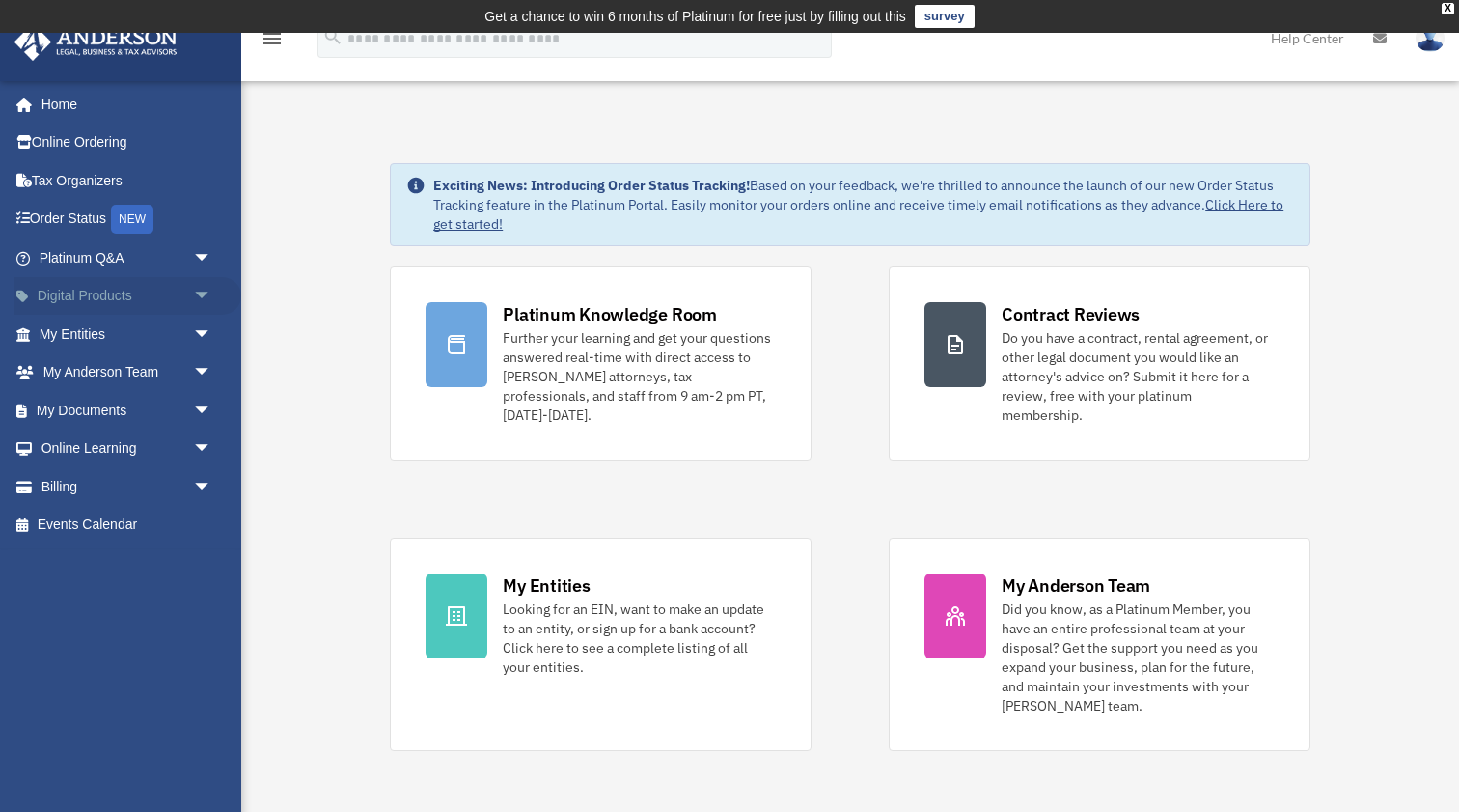
click at [193, 289] on span "arrow_drop_down" at bounding box center [212, 296] width 39 height 40
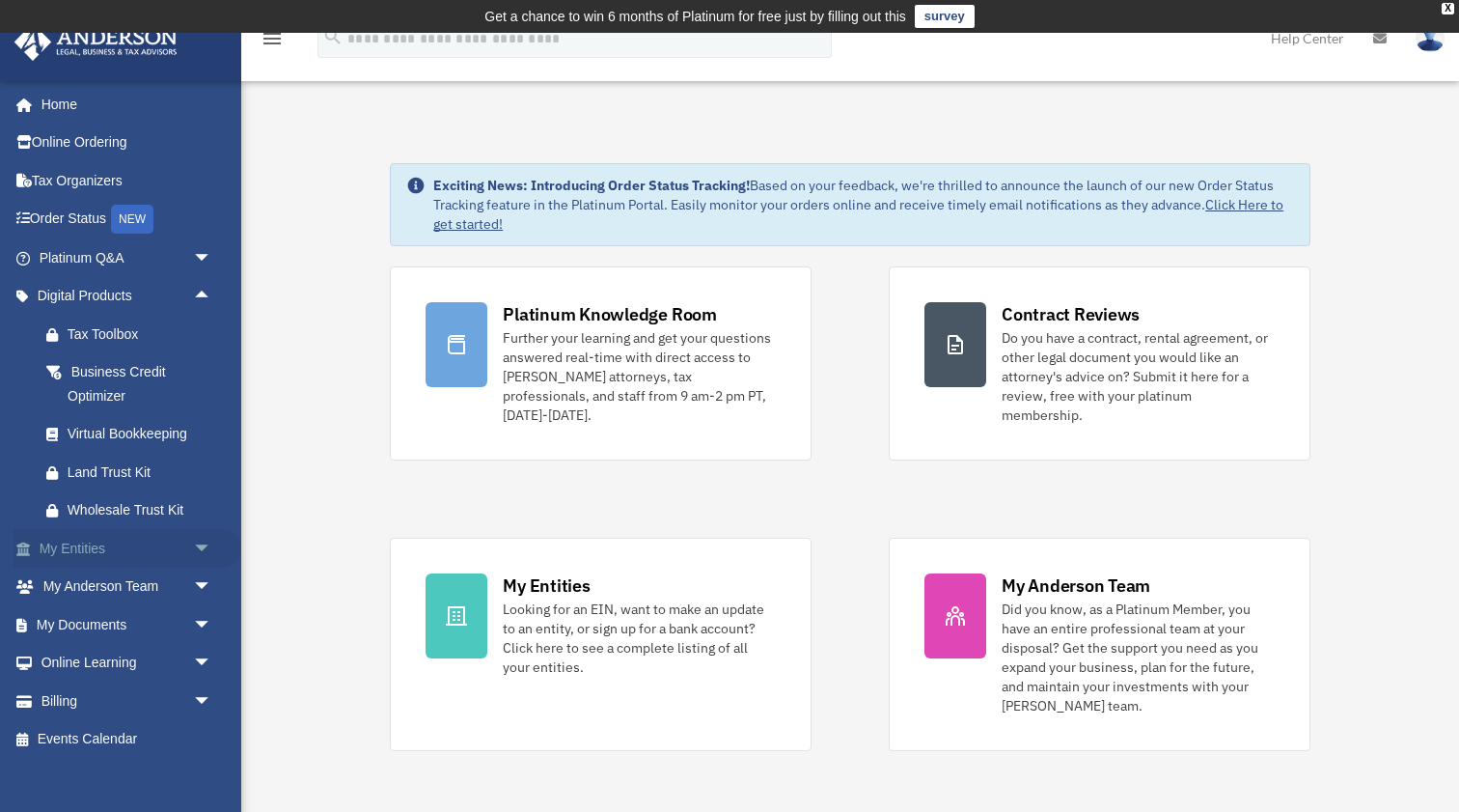
click at [193, 534] on span "arrow_drop_down" at bounding box center [212, 548] width 39 height 40
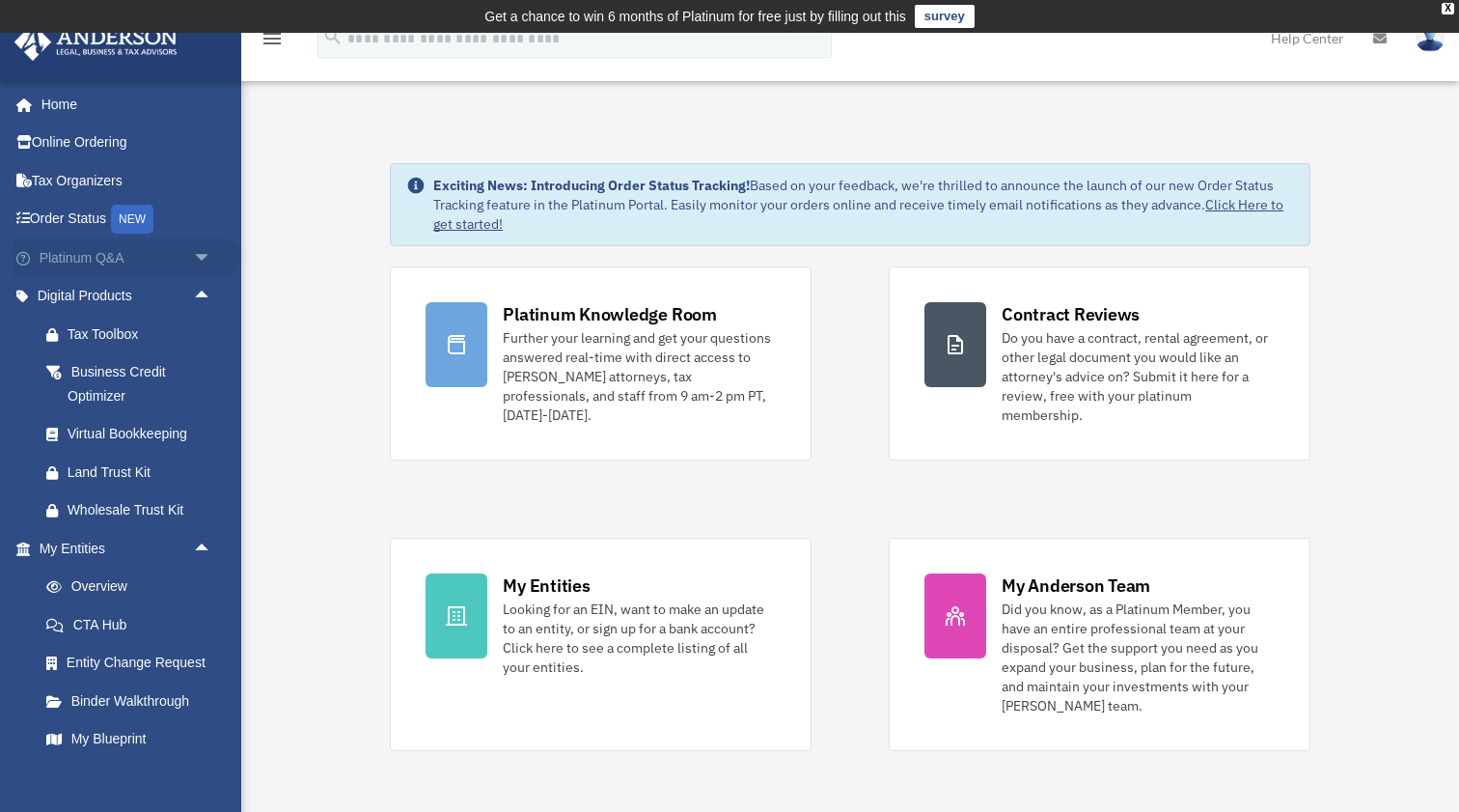
click at [139, 251] on link "Platinum Q&A arrow_drop_down" at bounding box center [127, 258] width 228 height 39
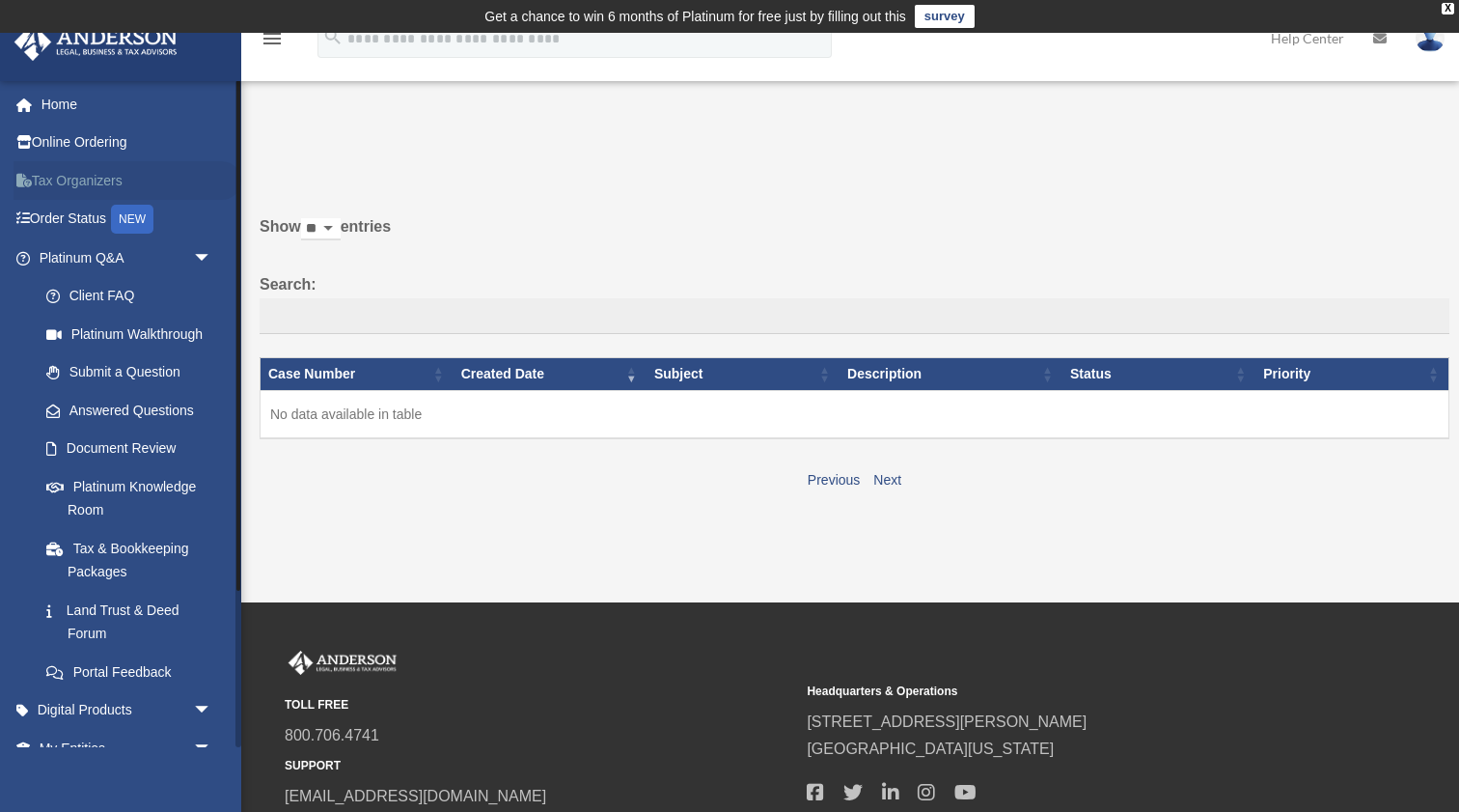
click at [93, 182] on link "Tax Organizers" at bounding box center [127, 180] width 228 height 39
click at [100, 211] on link "Order Status NEW" at bounding box center [127, 219] width 228 height 40
